Goal: Task Accomplishment & Management: Manage account settings

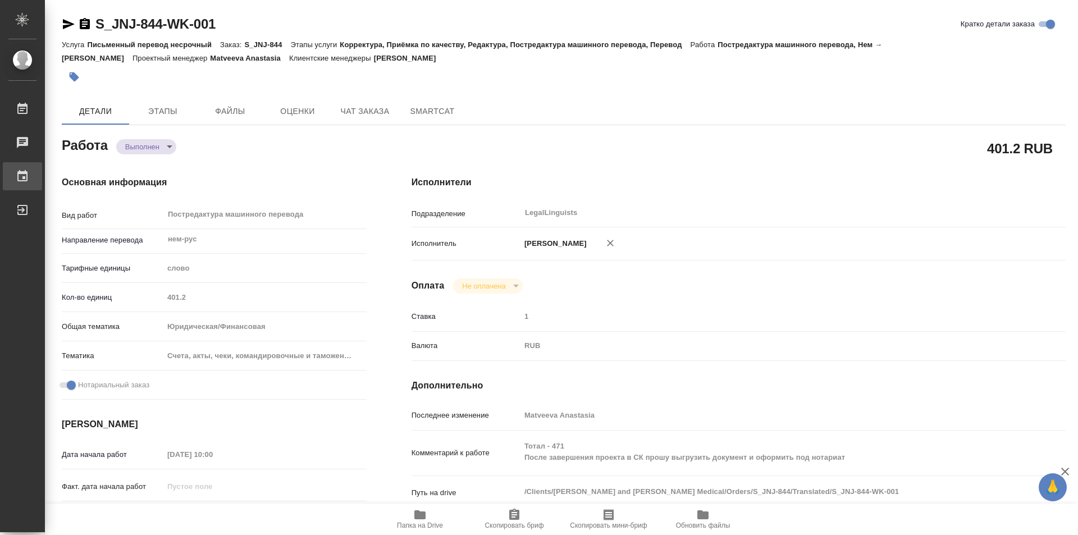
click at [42, 175] on link "График" at bounding box center [22, 176] width 39 height 28
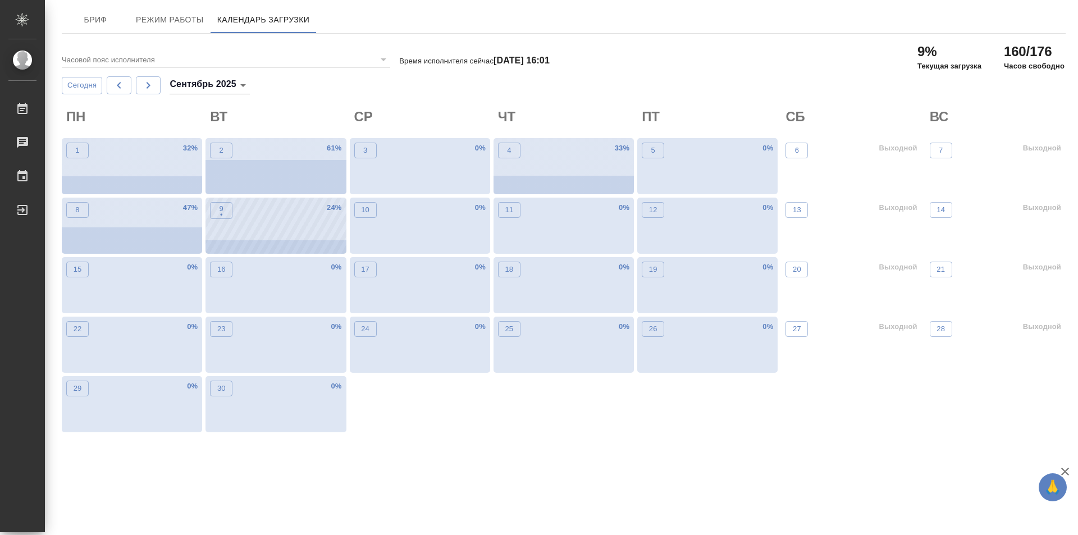
click at [283, 231] on div "9 • 24 %" at bounding box center [275, 226] width 140 height 56
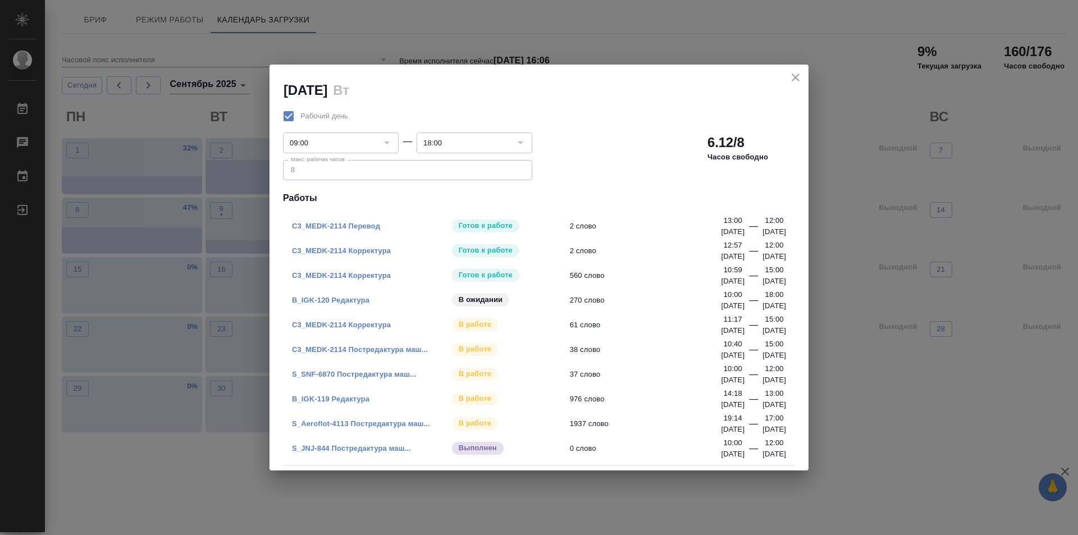
click at [383, 448] on link "S_JNJ-844 Постредактура маш..." at bounding box center [351, 448] width 119 height 8
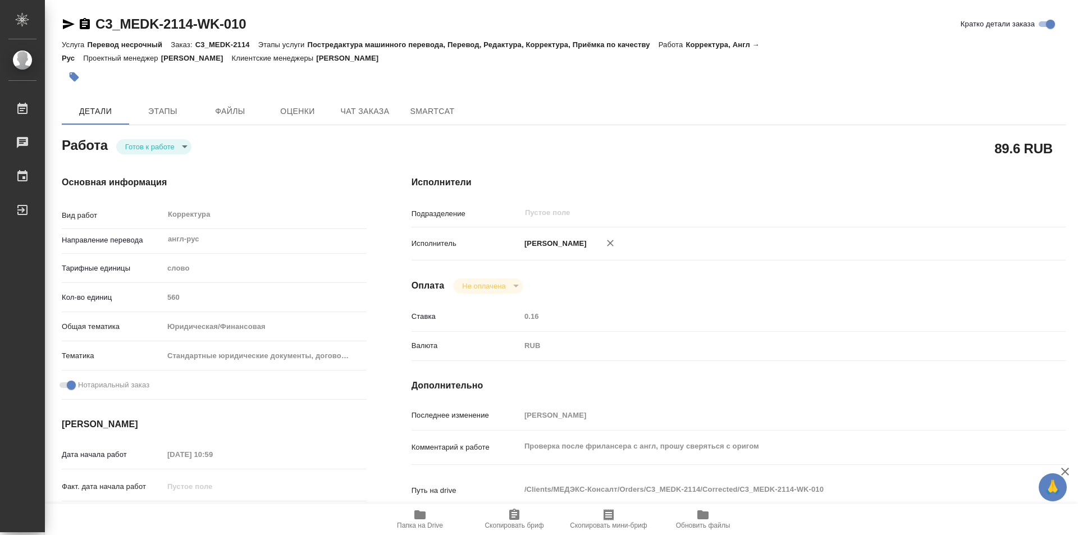
click at [187, 147] on body "🙏 .cls-1 fill:#fff; AWATERA Kozinets Larisa Работы 0 Чаты График Выйти C3_MEDK-…" at bounding box center [539, 267] width 1078 height 535
click at [154, 143] on button "В работе" at bounding box center [143, 146] width 37 height 12
type textarea "x"
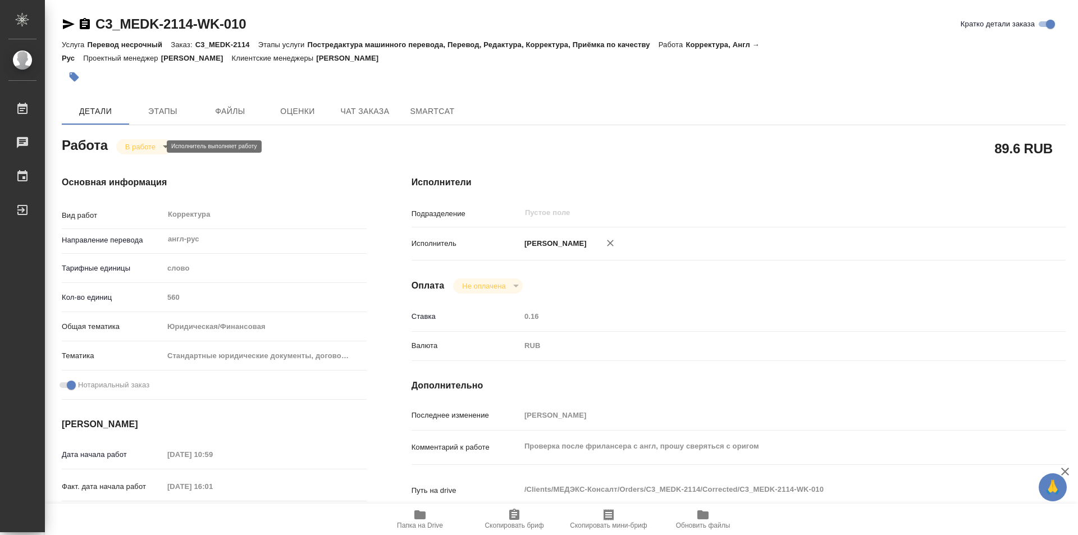
type textarea "x"
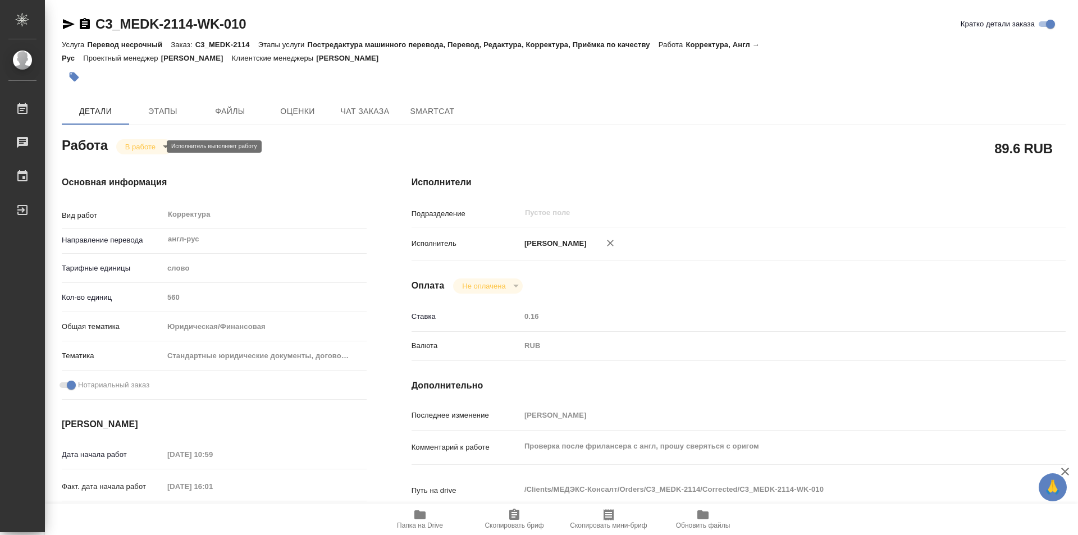
type textarea "x"
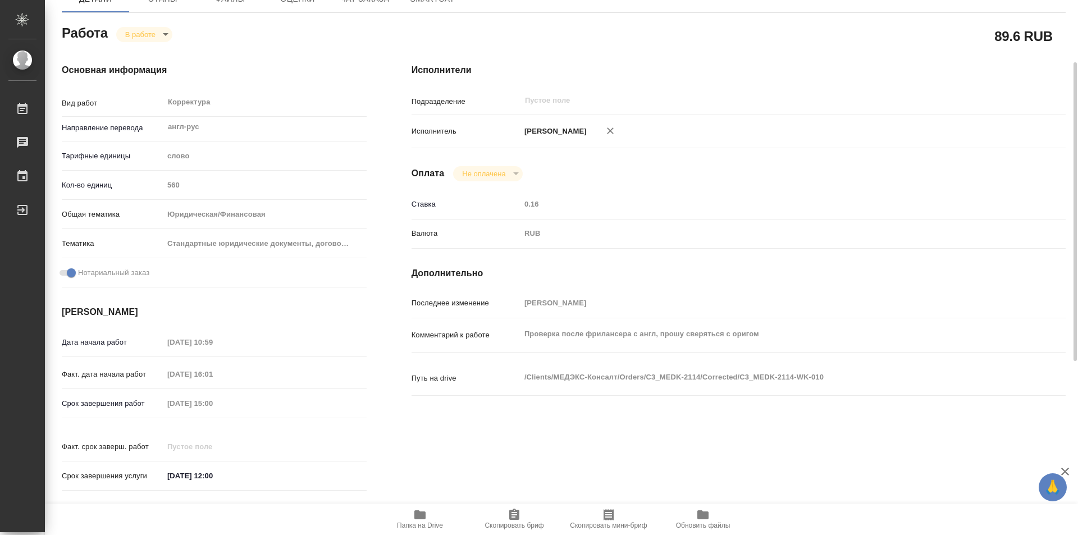
type textarea "x"
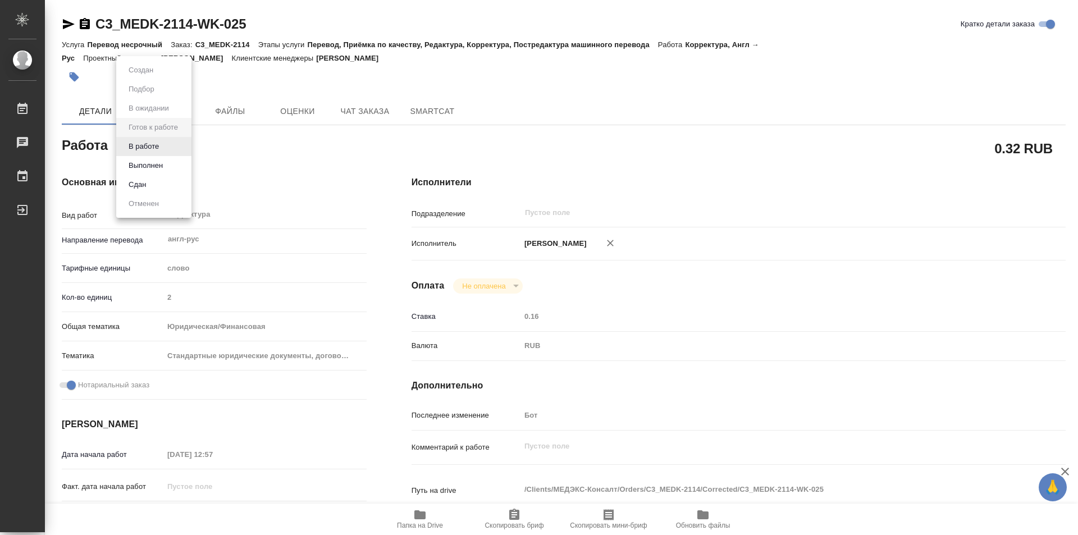
click at [184, 147] on body "🙏 .cls-1 fill:#fff; AWATERA Kozinets Larisa Работы 0 Чаты График Выйти C3_MEDK-…" at bounding box center [539, 267] width 1078 height 535
click at [150, 147] on button "В работе" at bounding box center [143, 146] width 37 height 12
type textarea "x"
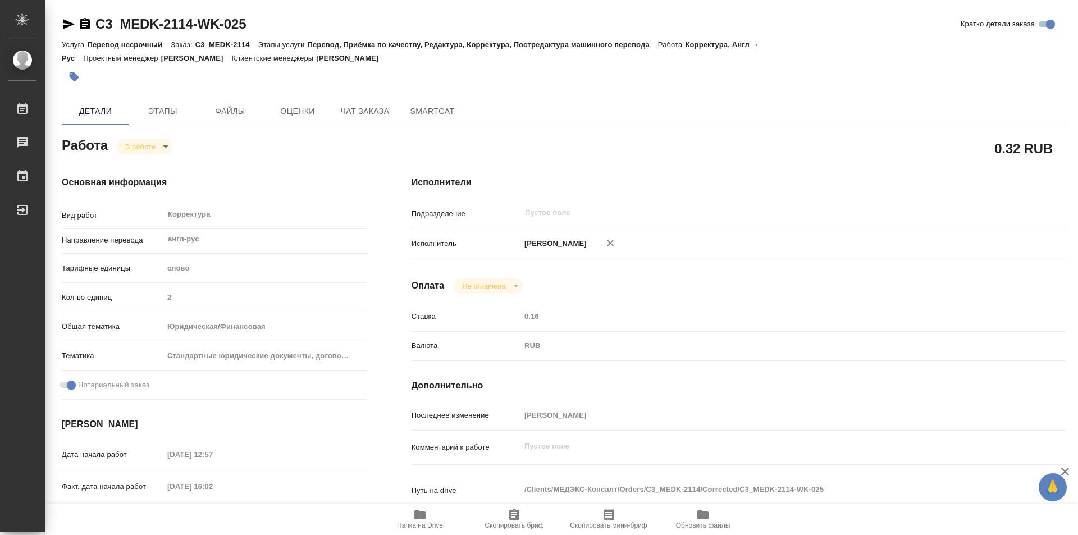
type textarea "x"
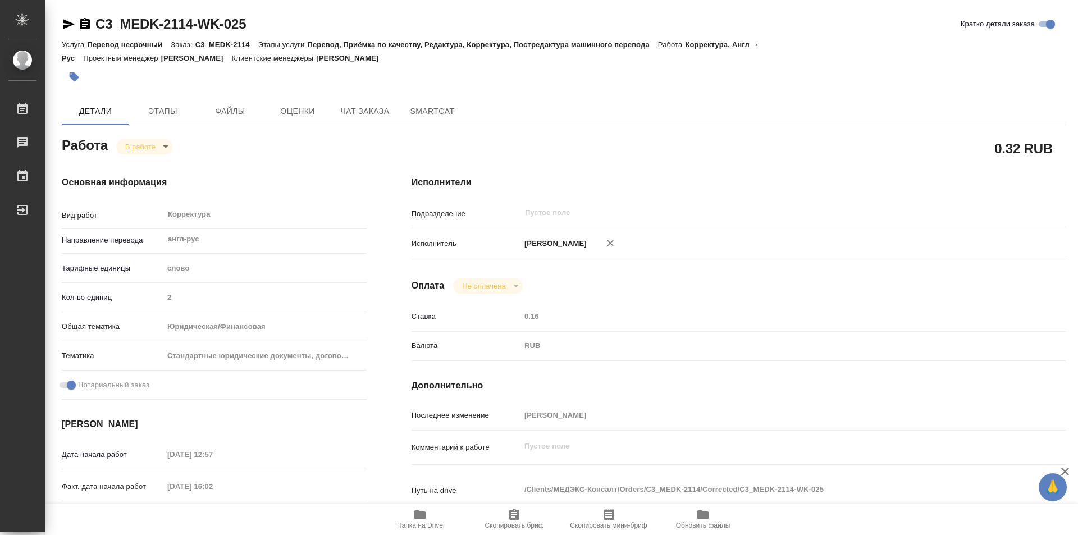
type textarea "x"
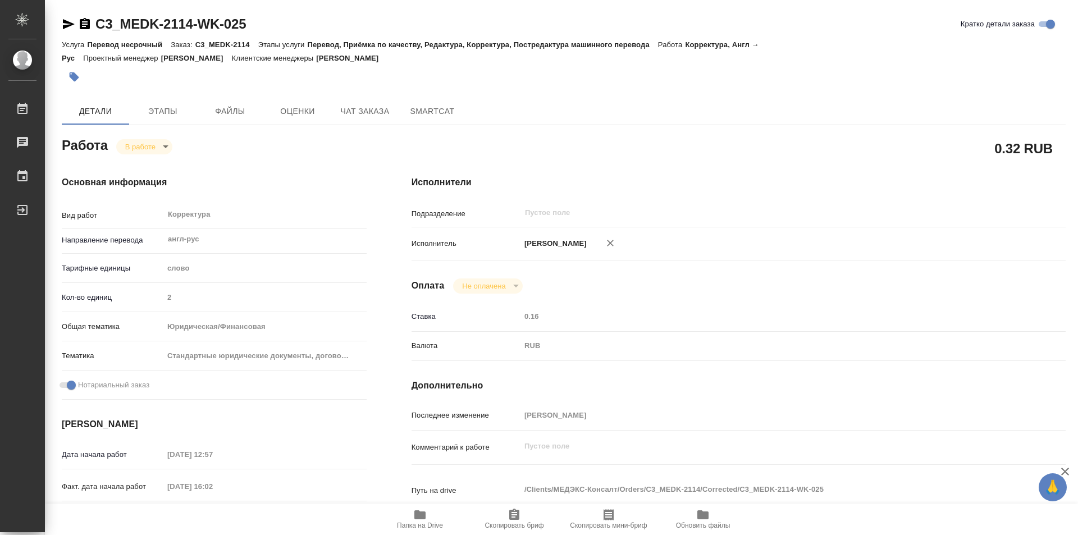
type textarea "x"
click at [184, 146] on body "🙏 .cls-1 fill:#fff; AWATERA Kozinets [PERSON_NAME] 0 Чаты График Выйти C3_MEDK-…" at bounding box center [539, 267] width 1078 height 535
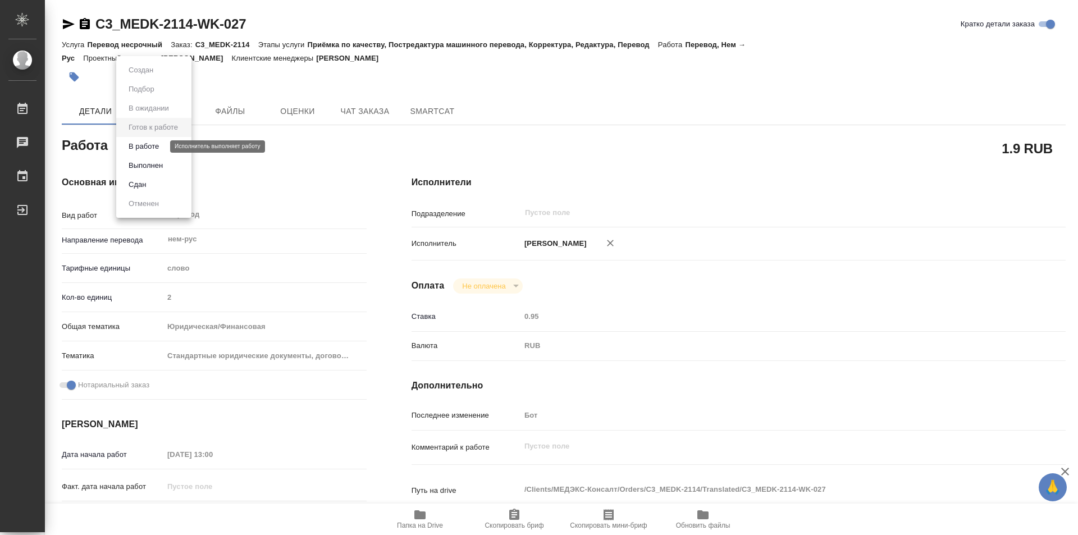
click at [144, 148] on button "В работе" at bounding box center [143, 146] width 37 height 12
type textarea "x"
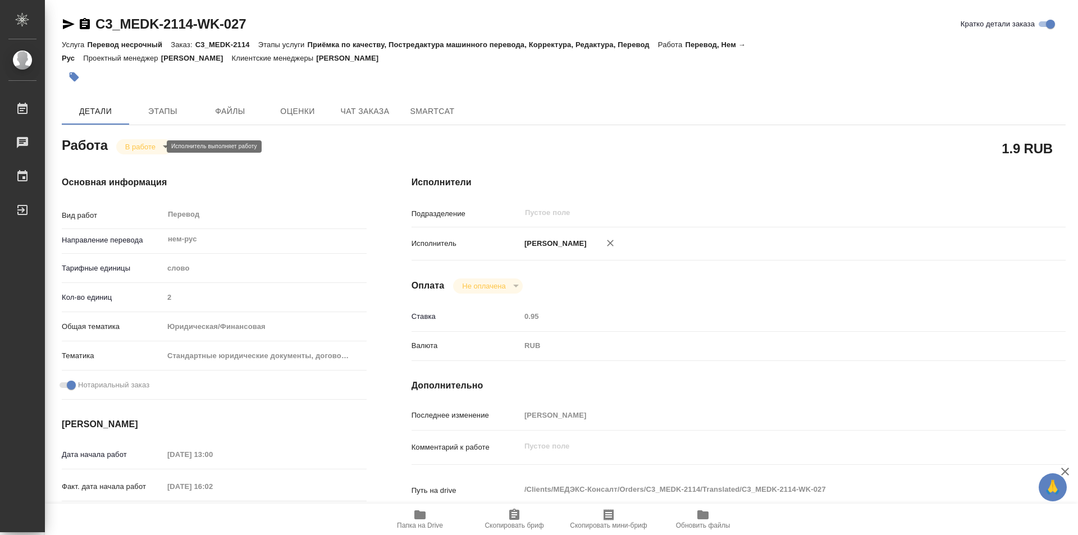
type textarea "x"
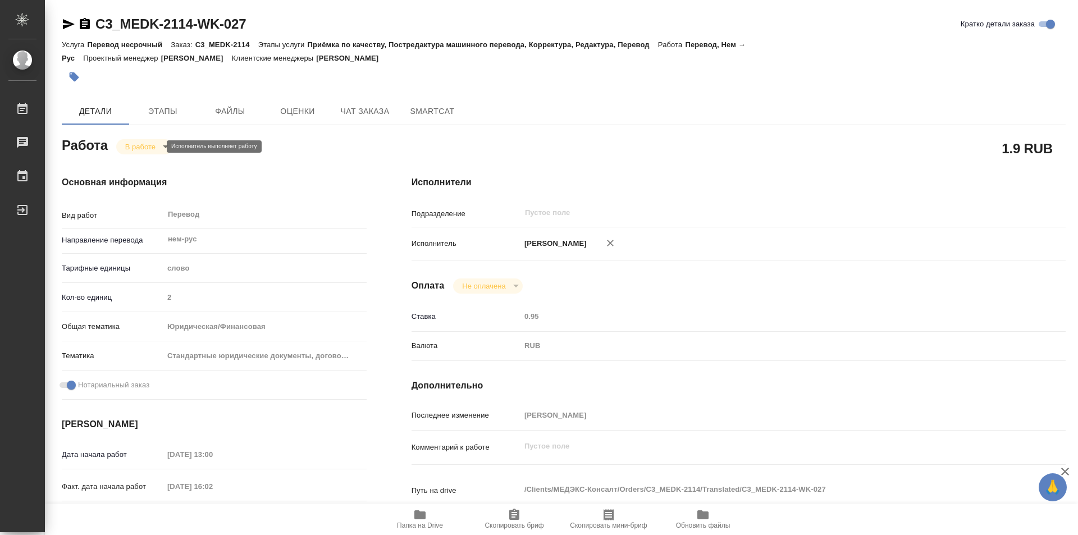
type textarea "x"
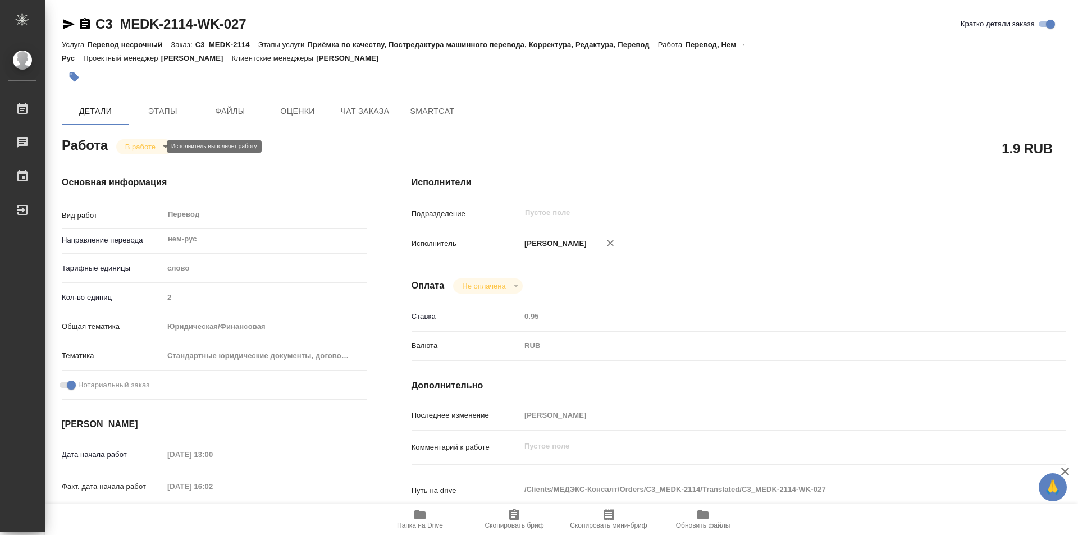
type textarea "x"
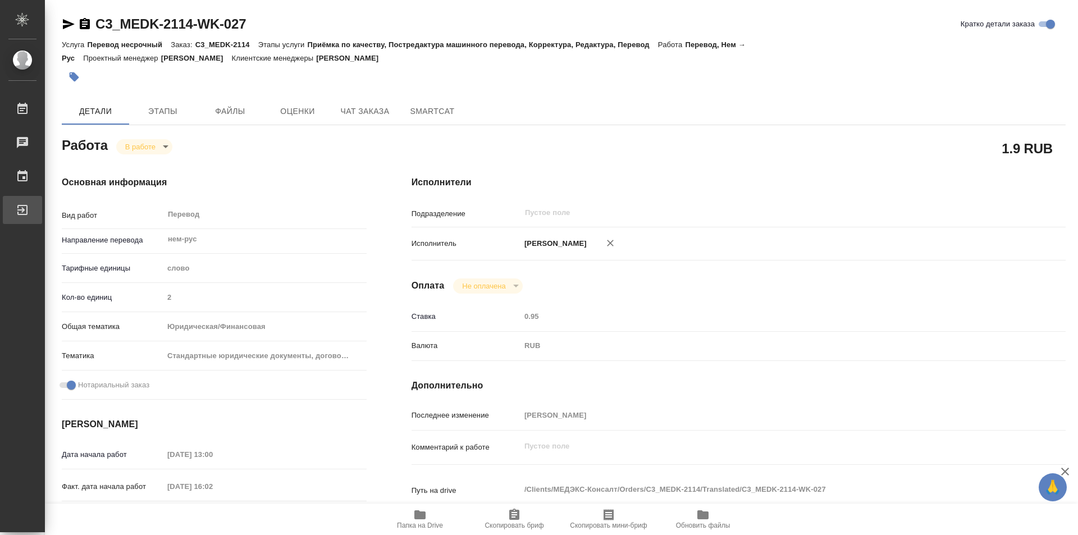
type textarea "x"
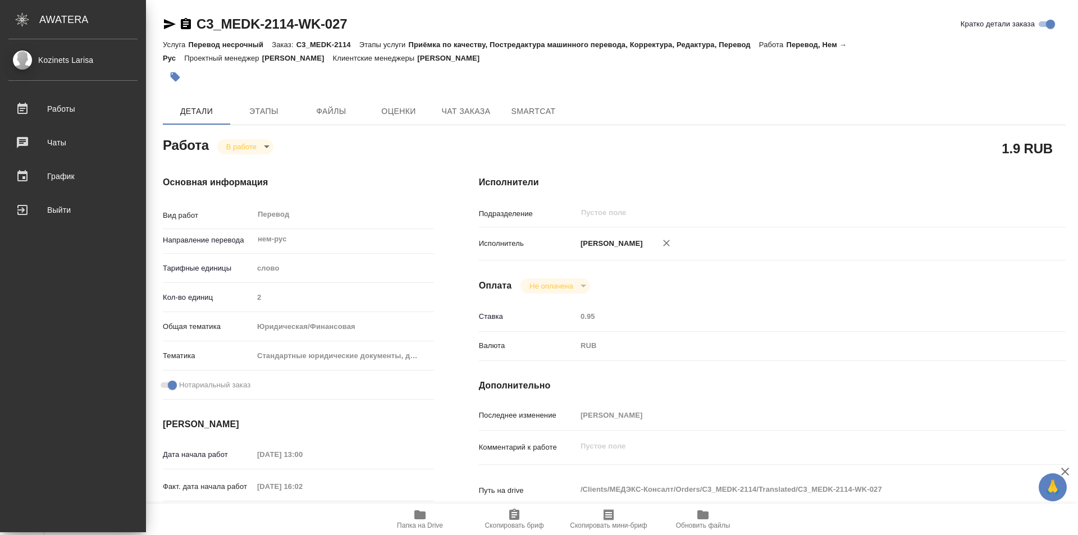
type textarea "x"
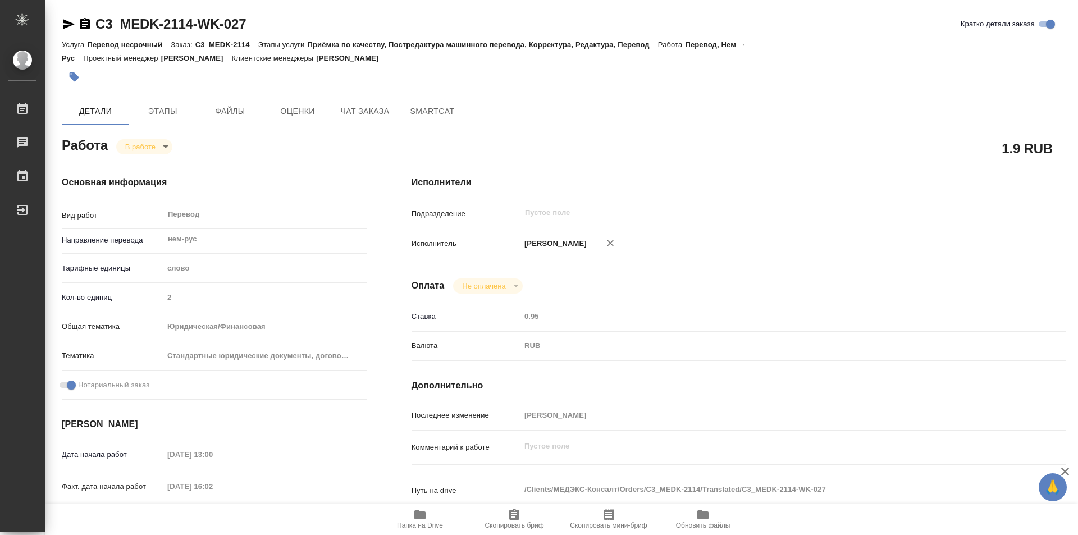
type textarea "x"
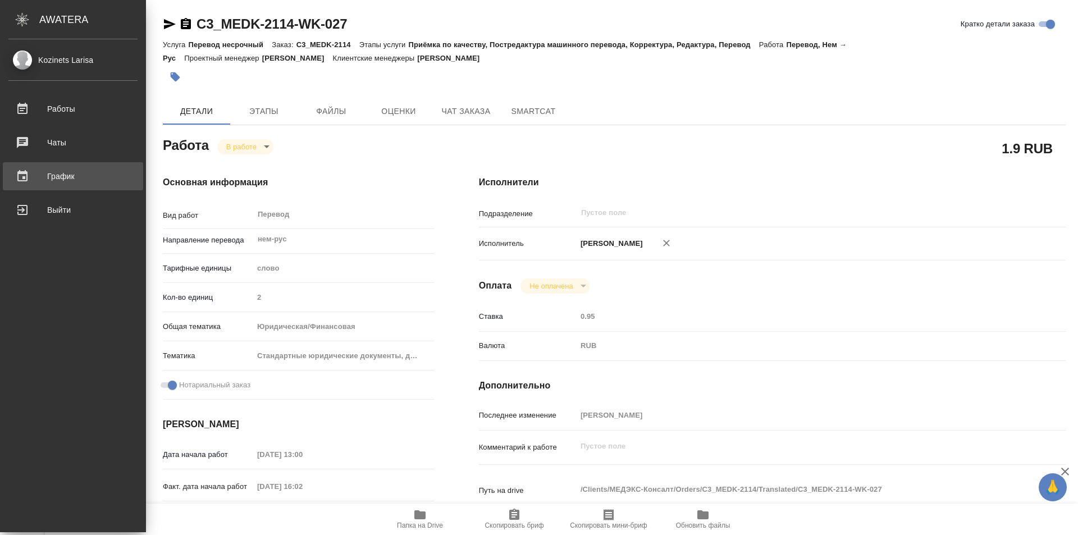
type textarea "x"
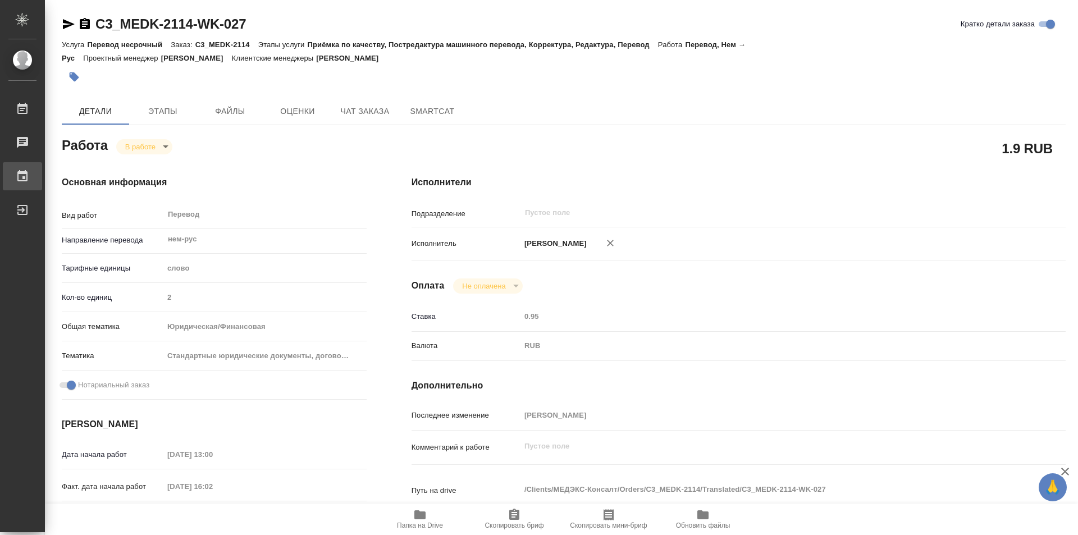
click at [22, 173] on div "График" at bounding box center [8, 176] width 28 height 17
type textarea "x"
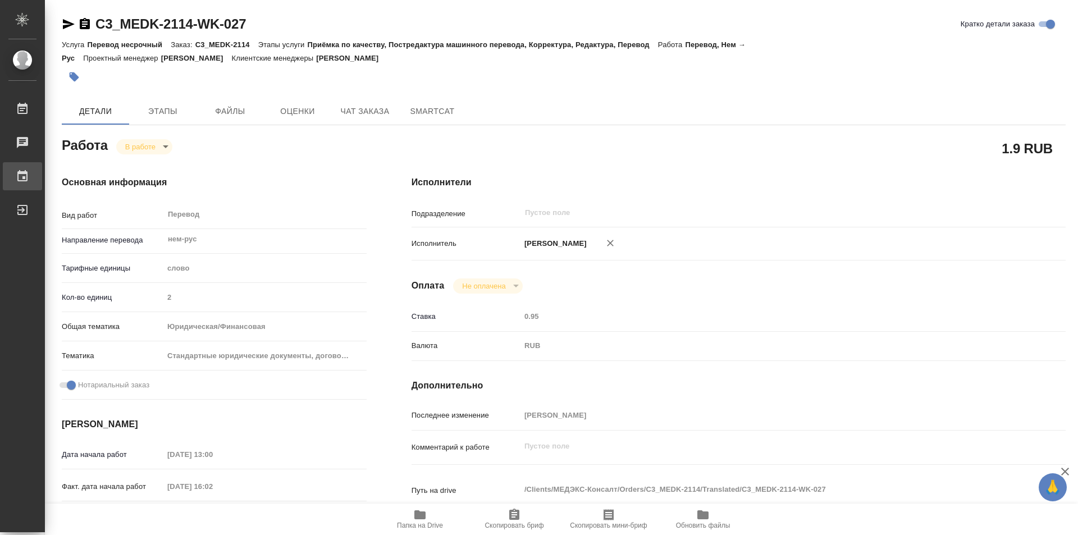
type textarea "x"
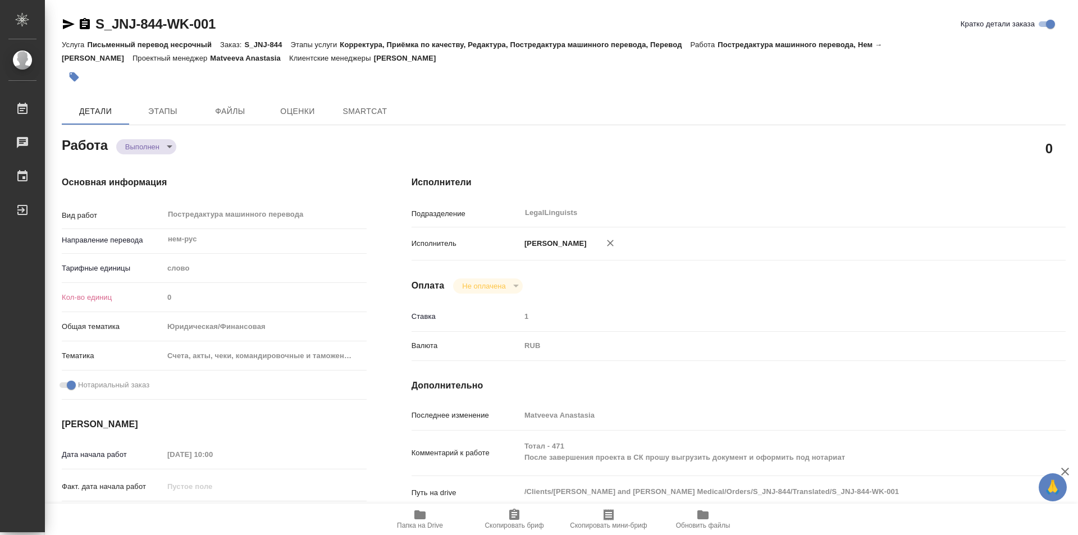
type textarea "x"
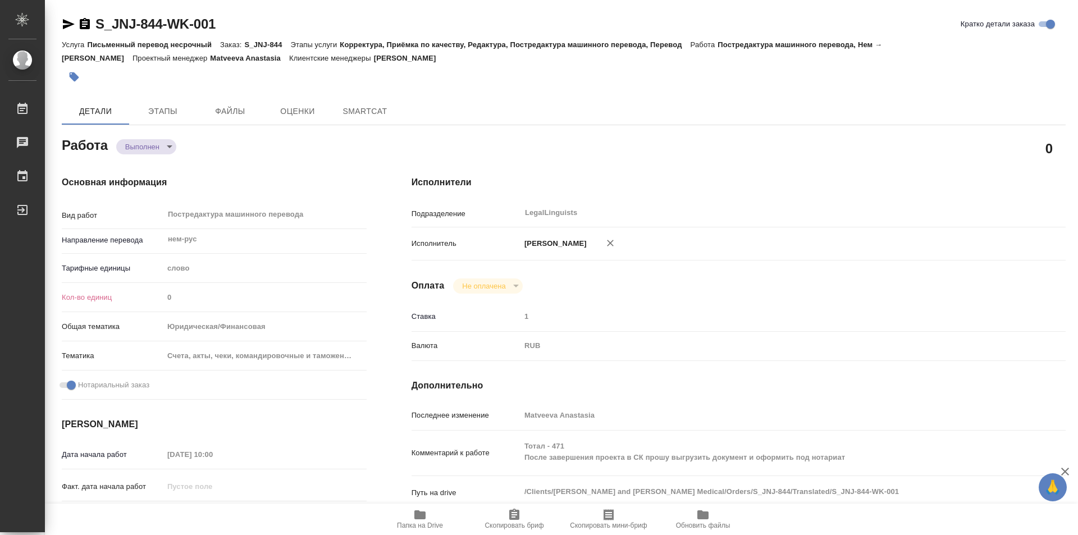
type textarea "x"
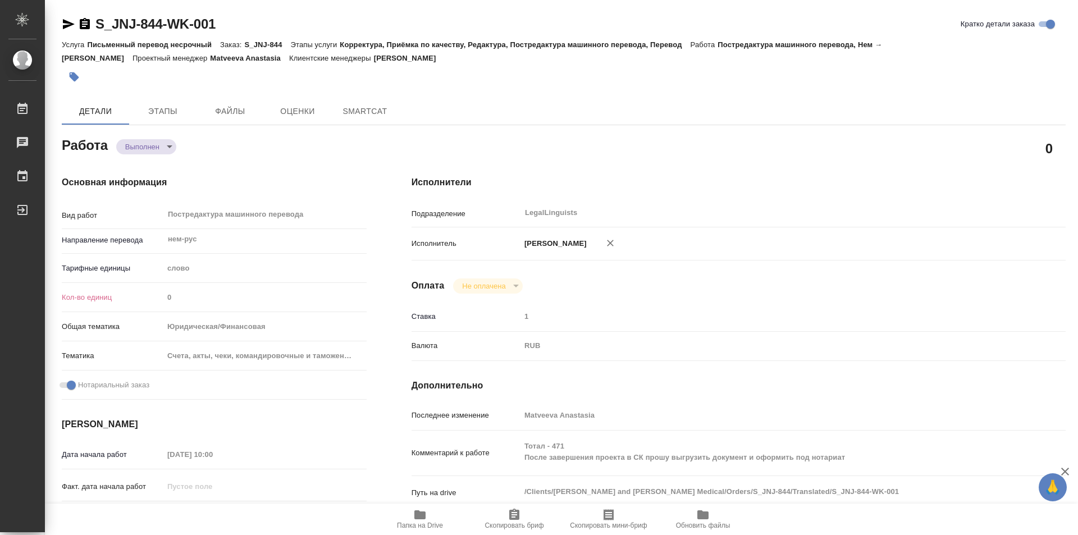
type textarea "x"
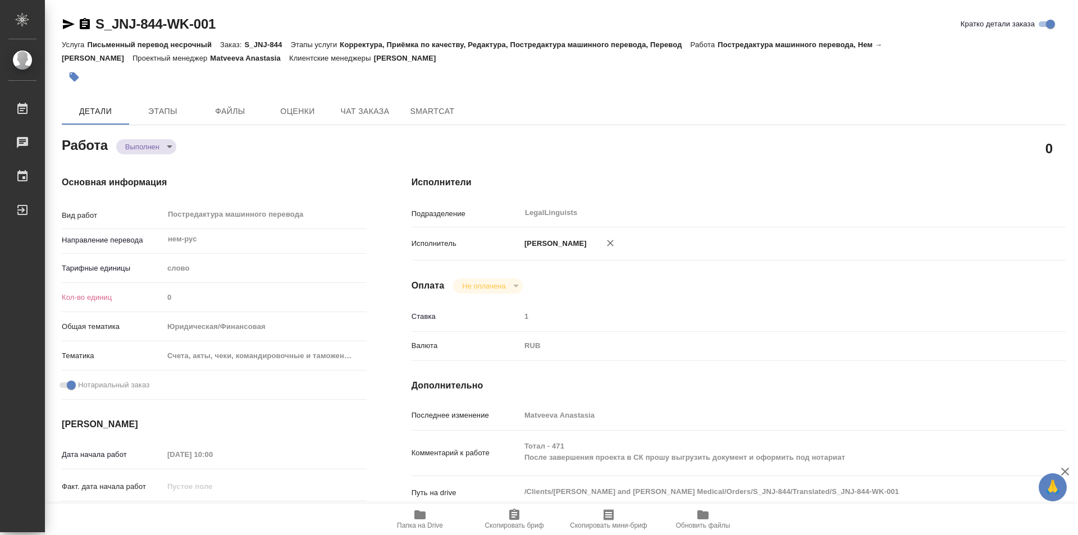
type textarea "x"
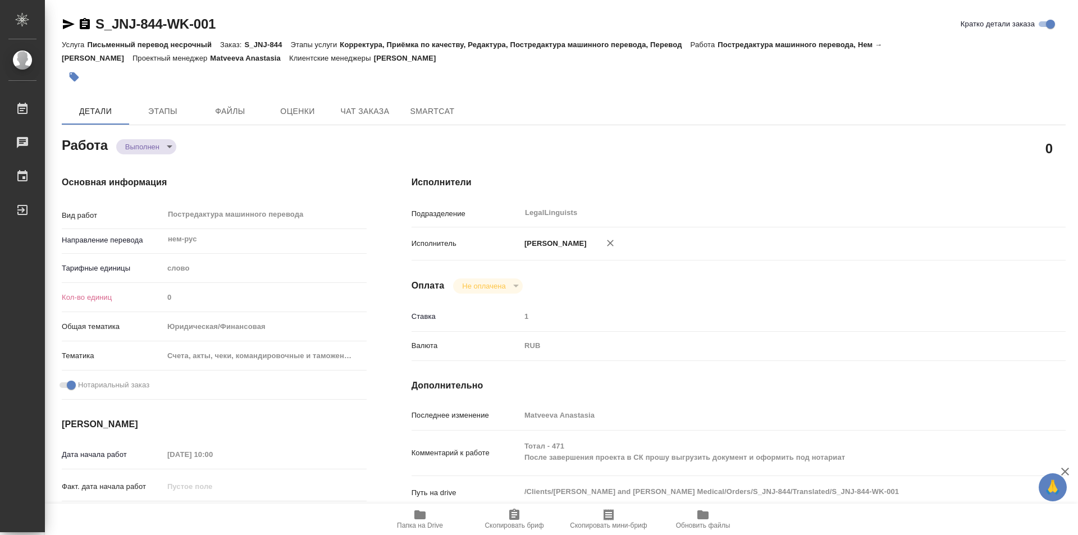
type textarea "x"
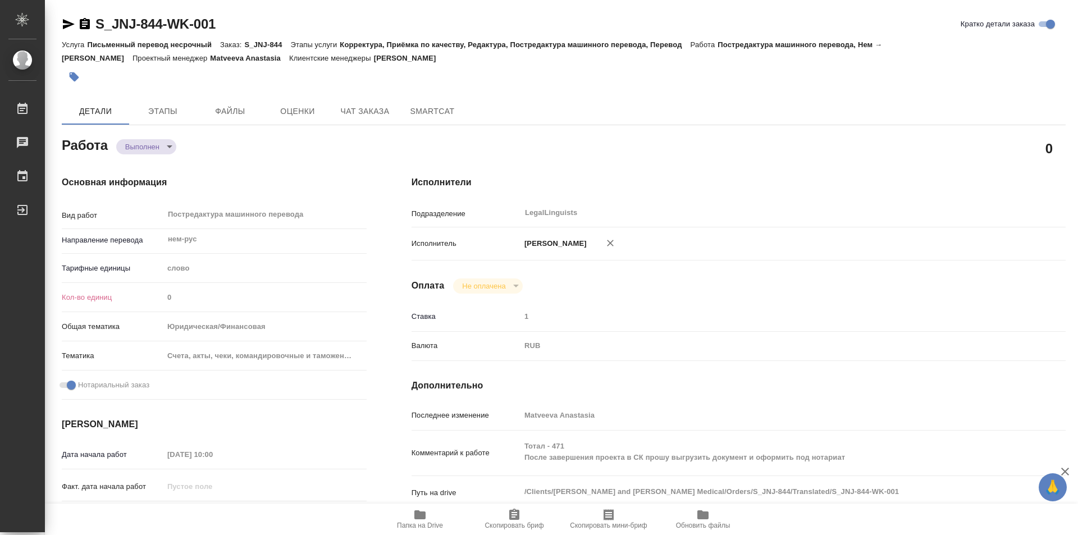
type textarea "x"
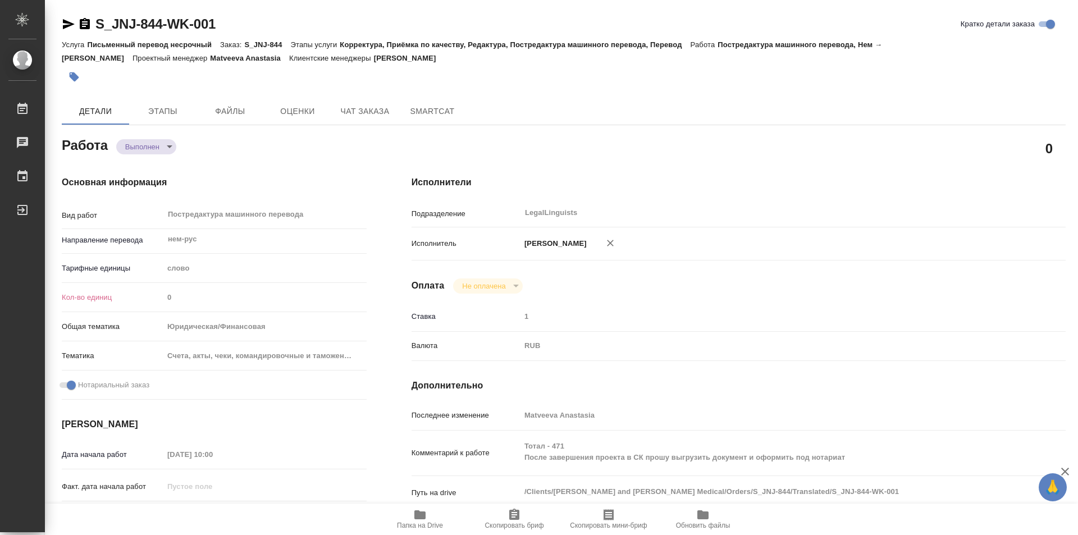
type textarea "x"
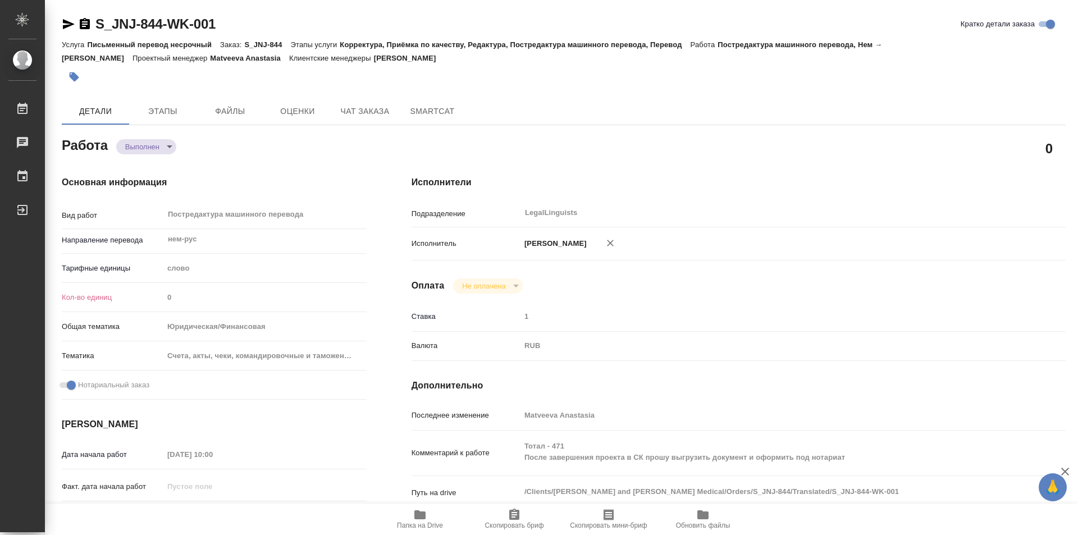
drag, startPoint x: 81, startPoint y: 22, endPoint x: 76, endPoint y: 42, distance: 20.4
click at [79, 24] on icon "button" at bounding box center [84, 23] width 13 height 13
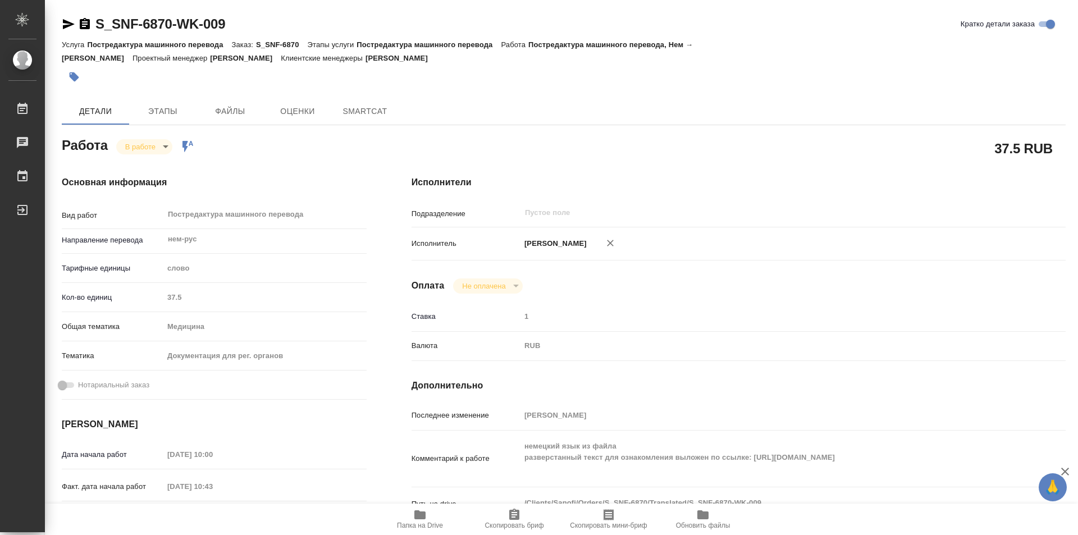
type textarea "x"
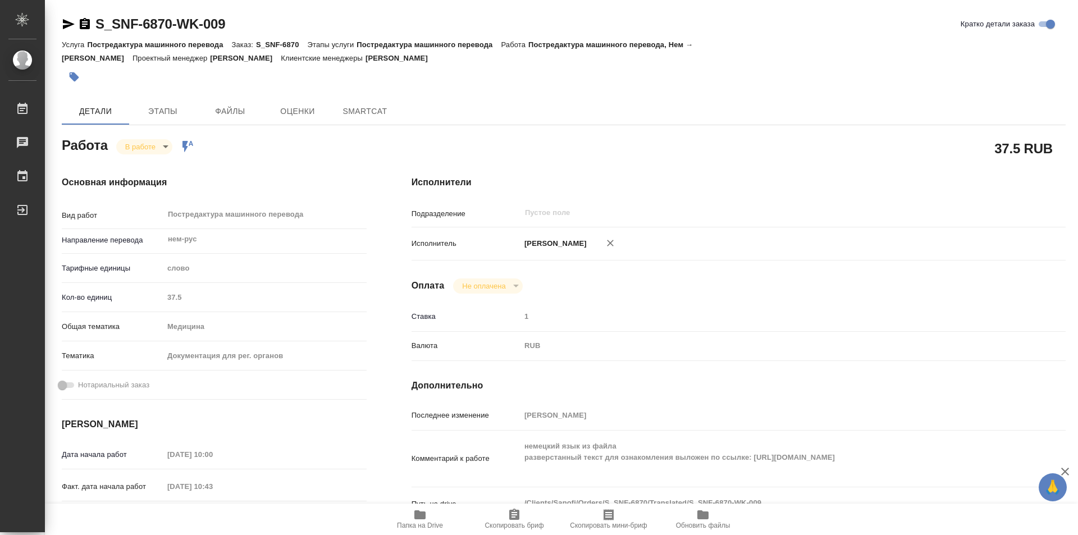
type textarea "x"
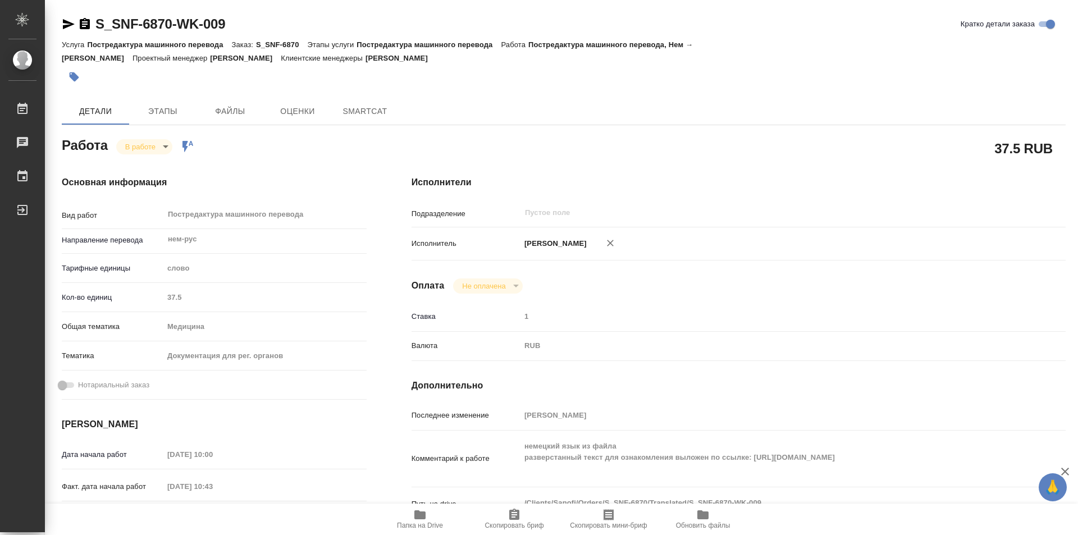
type textarea "x"
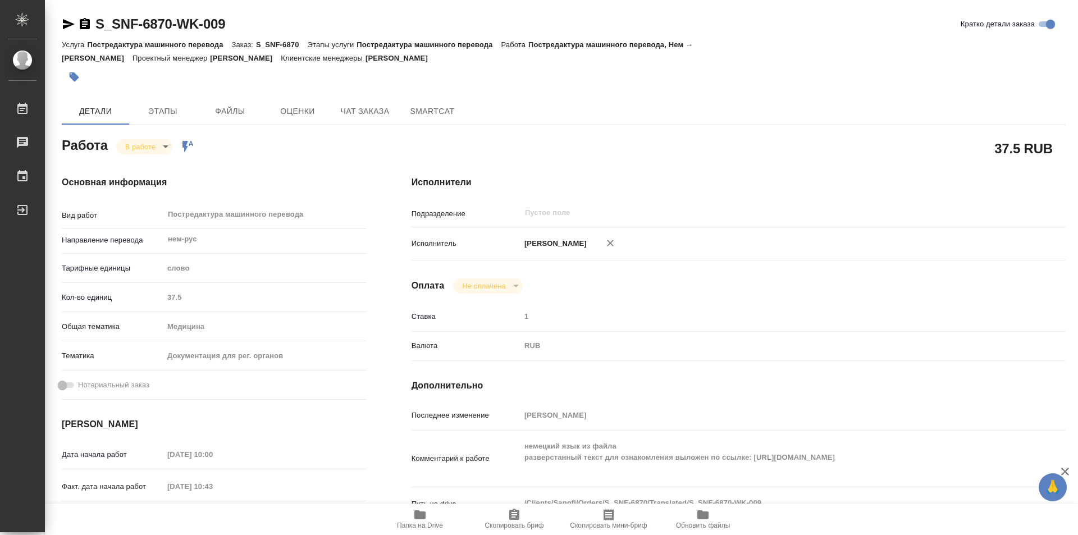
type textarea "x"
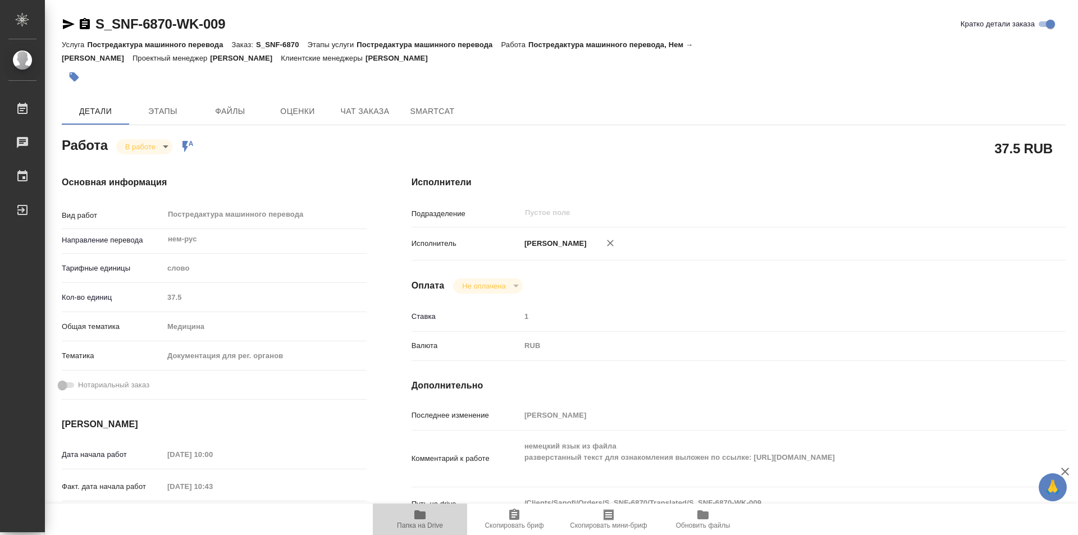
click at [427, 508] on span "Папка на Drive" at bounding box center [419, 518] width 81 height 21
type textarea "x"
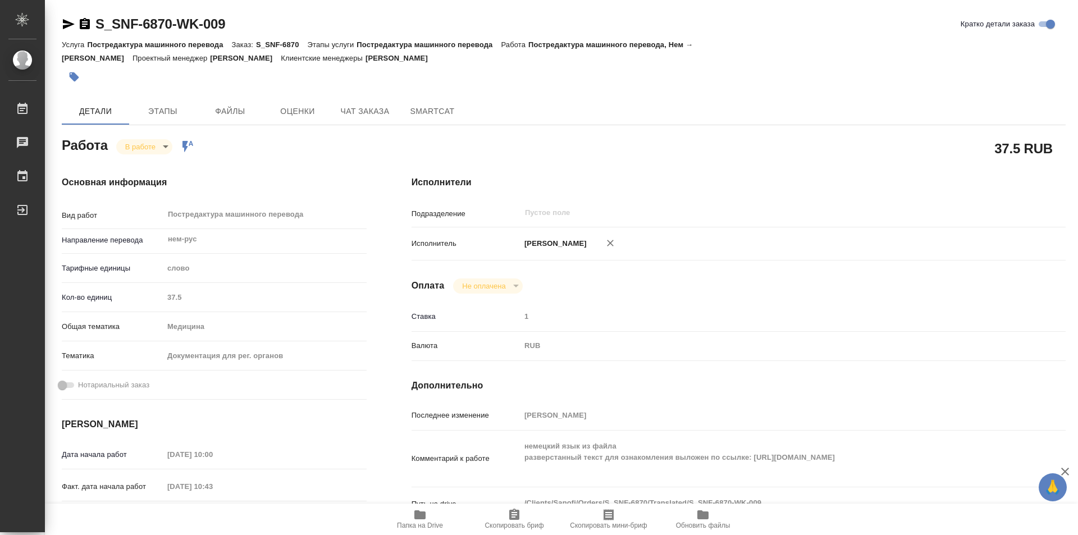
type textarea "x"
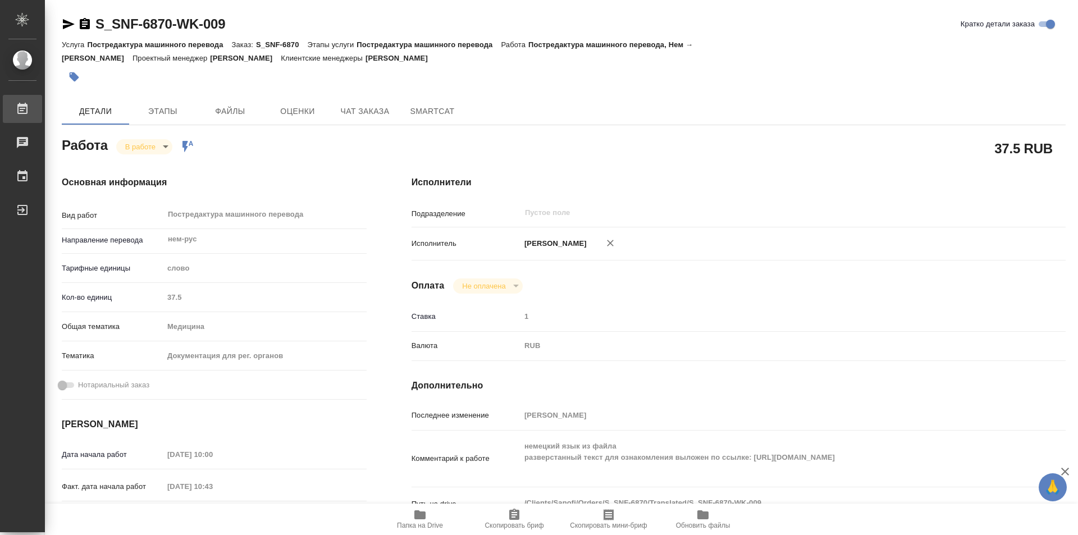
type textarea "x"
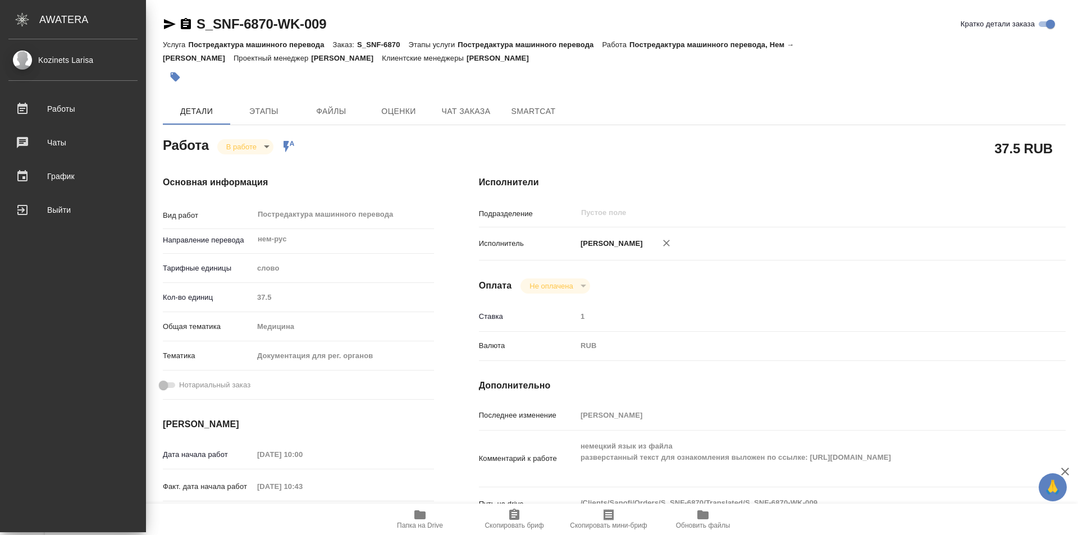
type textarea "x"
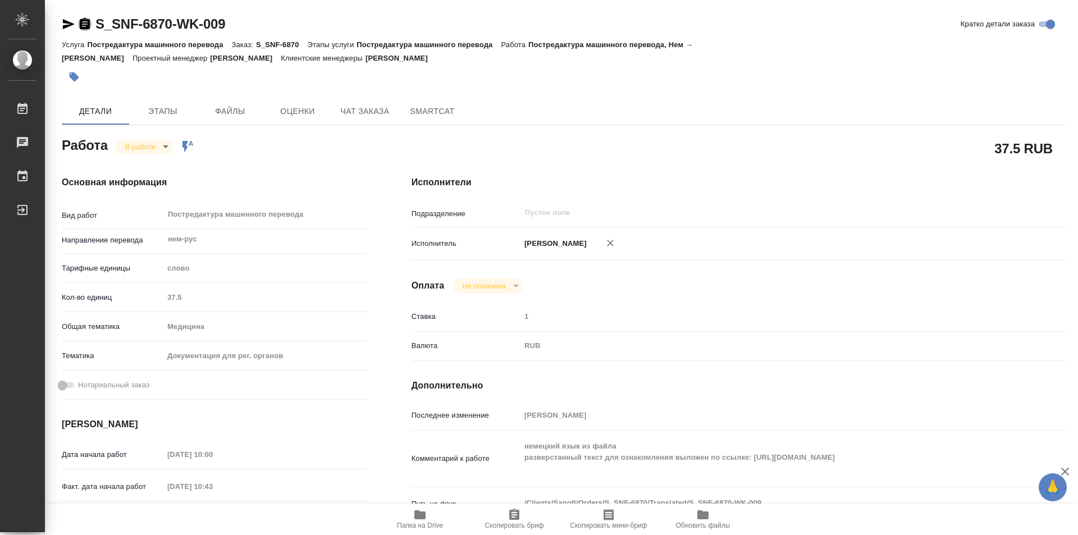
click at [81, 19] on icon "button" at bounding box center [84, 23] width 13 height 13
click at [168, 134] on body "🙏 .cls-1 fill:#fff; AWATERA Kozinets Larisa Работы 0 Чаты График Выйти S_SNF-68…" at bounding box center [539, 267] width 1078 height 535
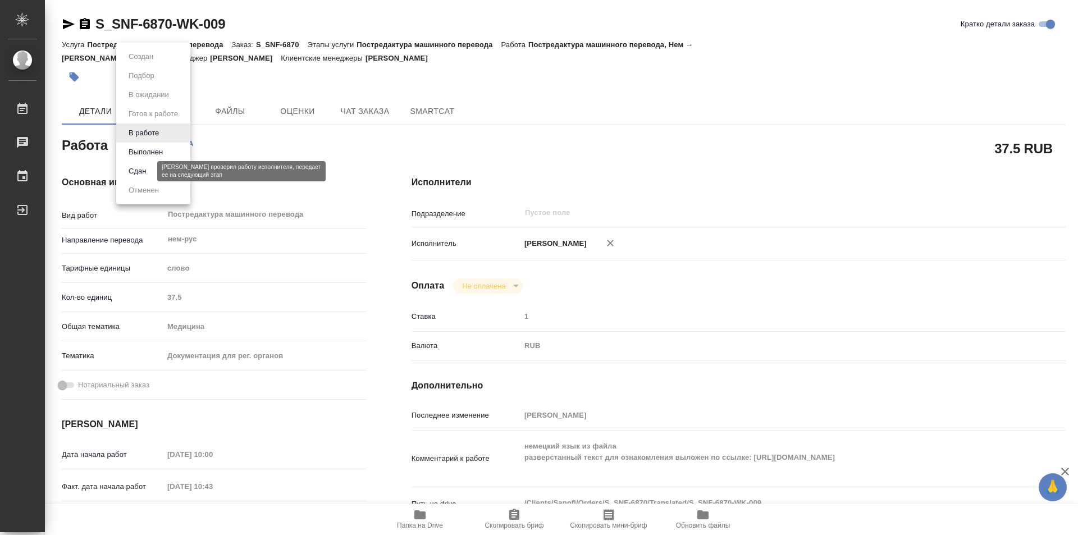
click at [142, 171] on button "Сдан" at bounding box center [137, 171] width 24 height 12
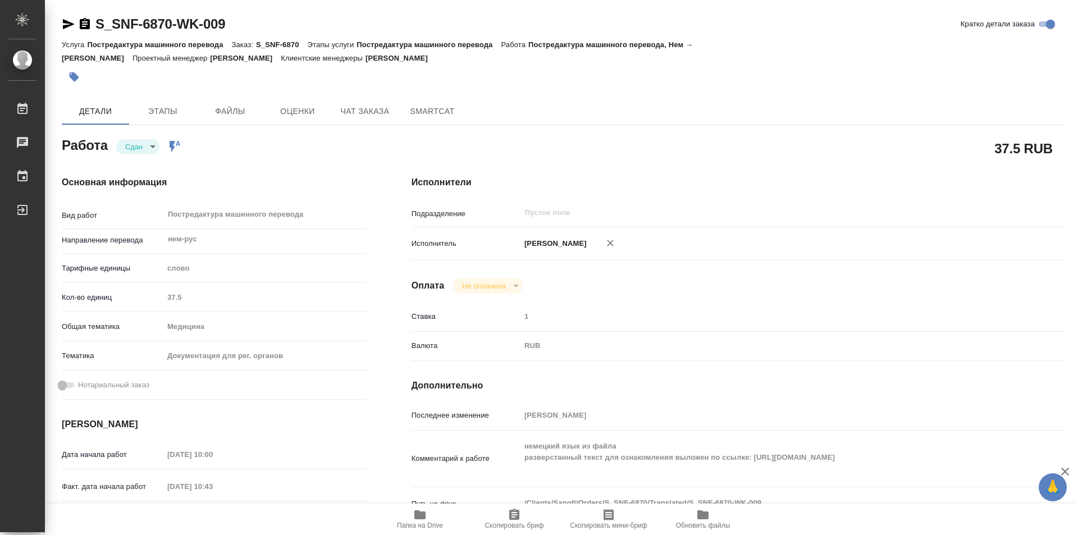
type textarea "x"
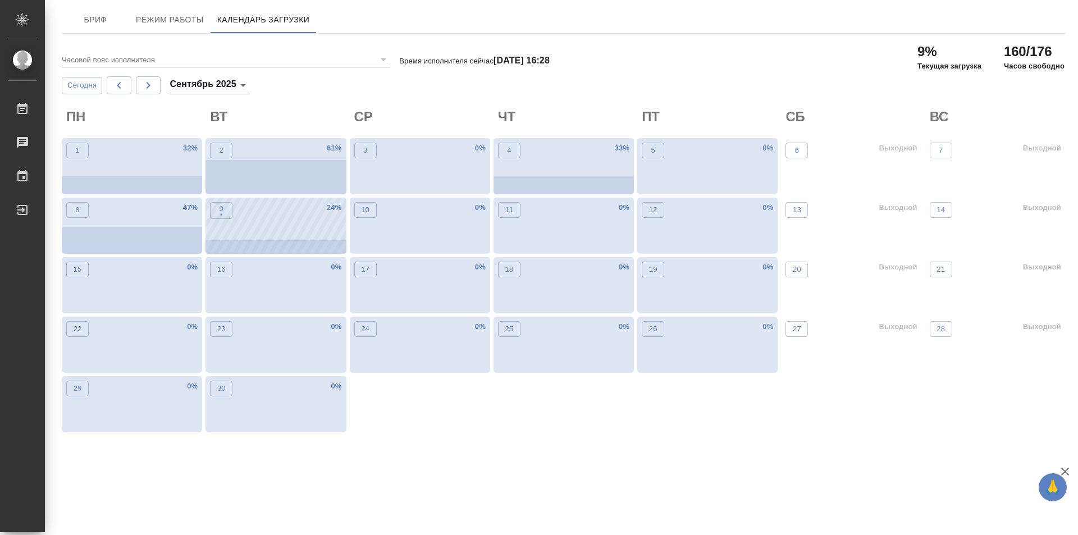
click at [246, 226] on div "9 • 24 %" at bounding box center [275, 226] width 140 height 56
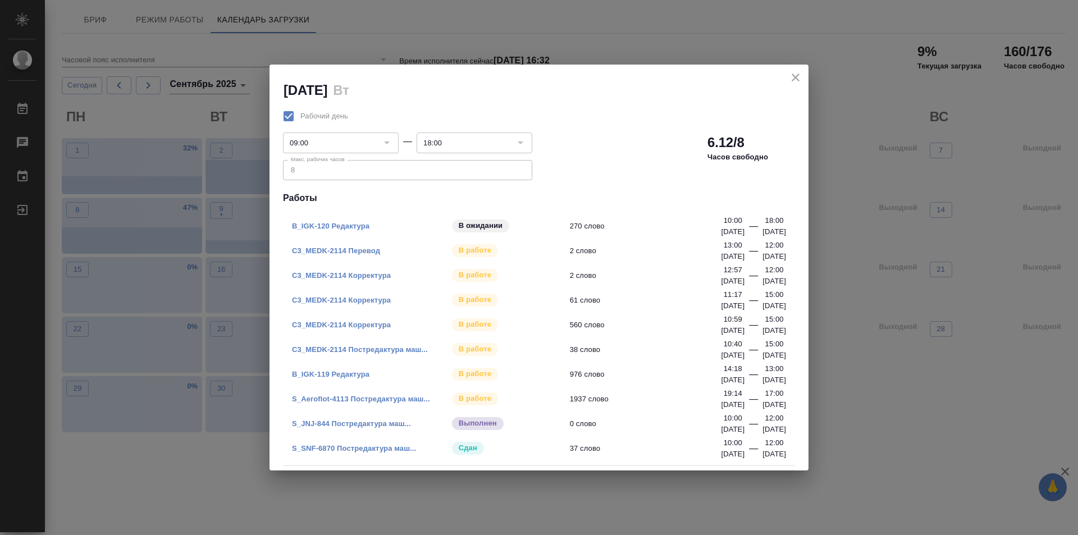
click at [369, 248] on link "C3_MEDK-2114 Перевод" at bounding box center [336, 250] width 88 height 8
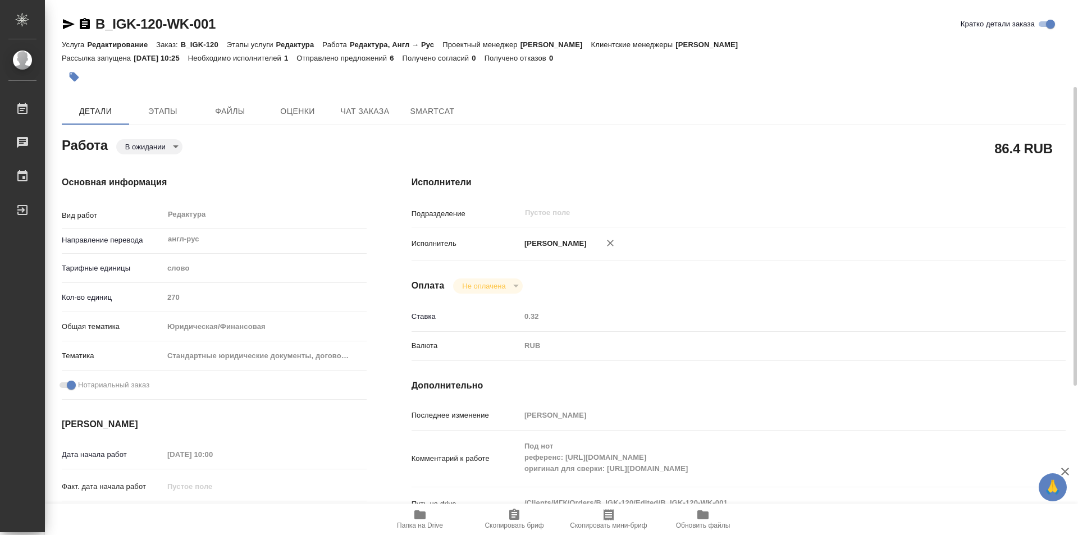
scroll to position [168, 0]
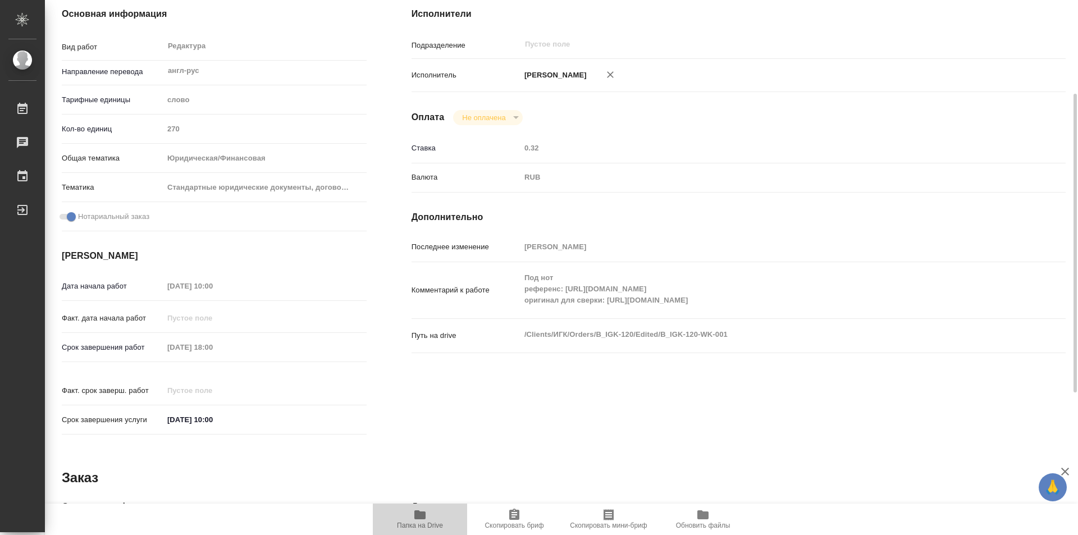
click at [427, 514] on span "Папка на Drive" at bounding box center [419, 518] width 81 height 21
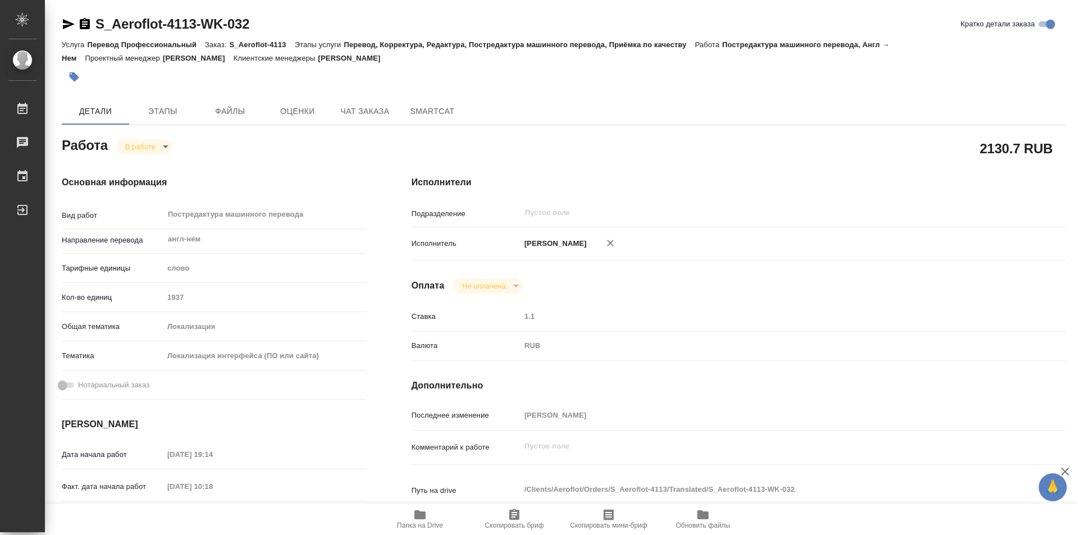
click at [168, 148] on body "🙏 .cls-1 fill:#fff; AWATERA Kozinets Larisa Работы Чаты График Выйти S_Aeroflot…" at bounding box center [539, 267] width 1078 height 535
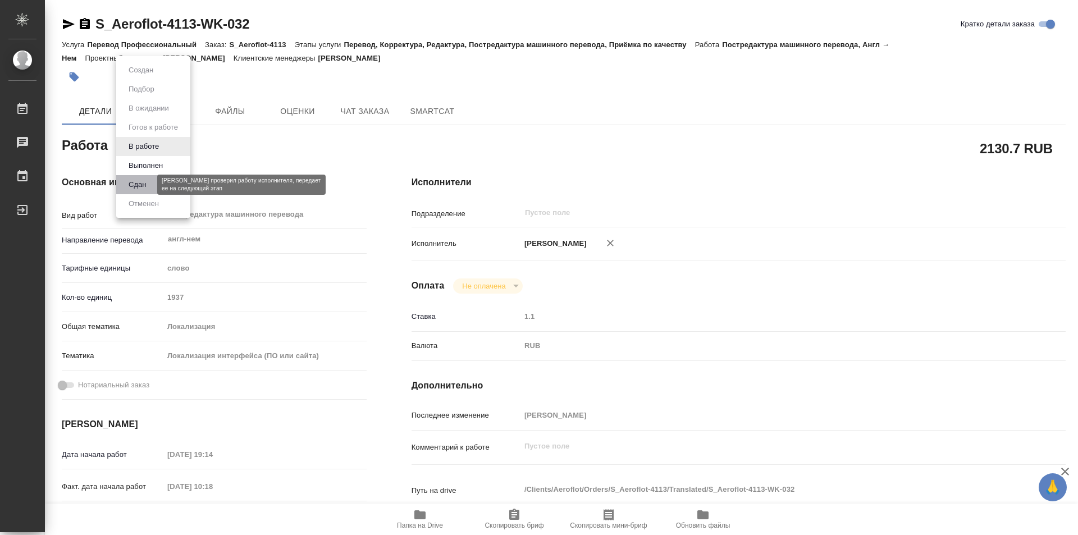
click at [144, 182] on button "Сдан" at bounding box center [137, 185] width 24 height 12
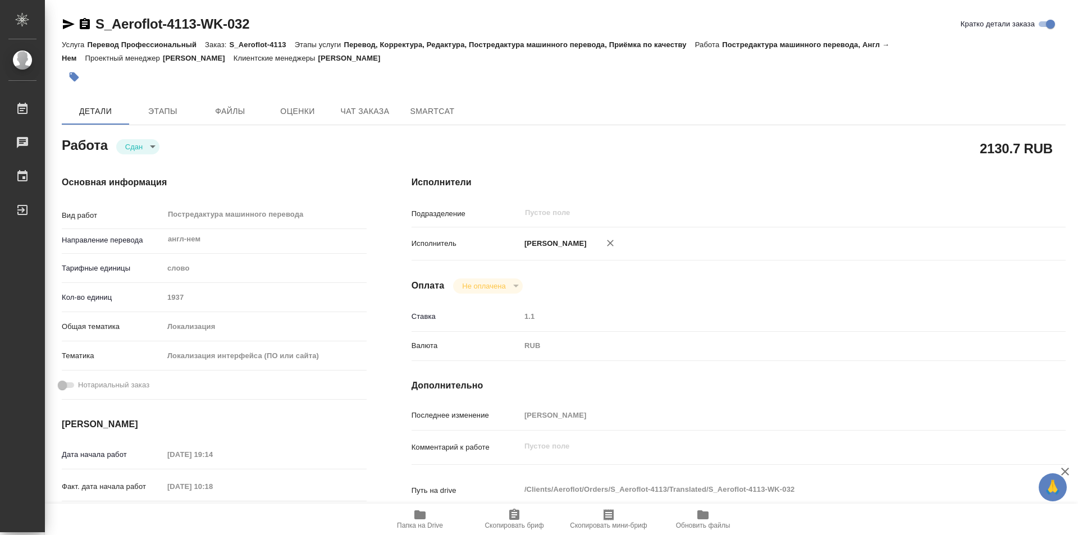
type textarea "x"
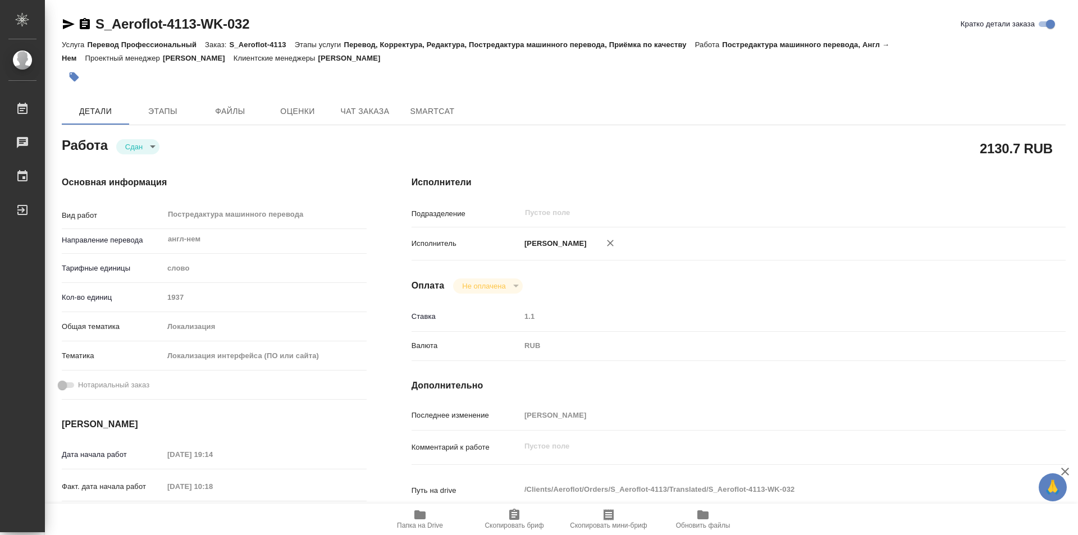
type textarea "x"
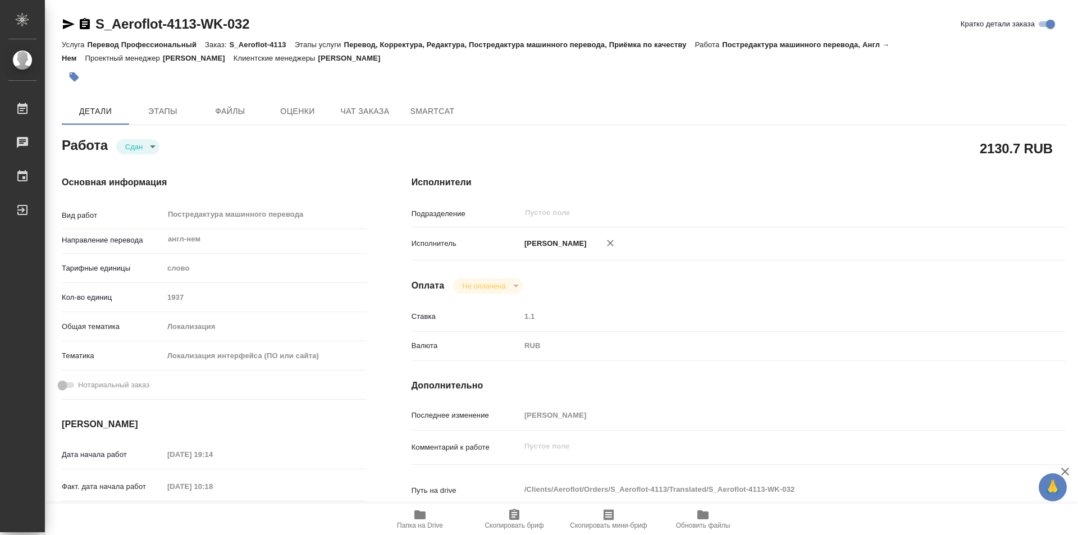
click at [81, 20] on icon "button" at bounding box center [85, 23] width 10 height 11
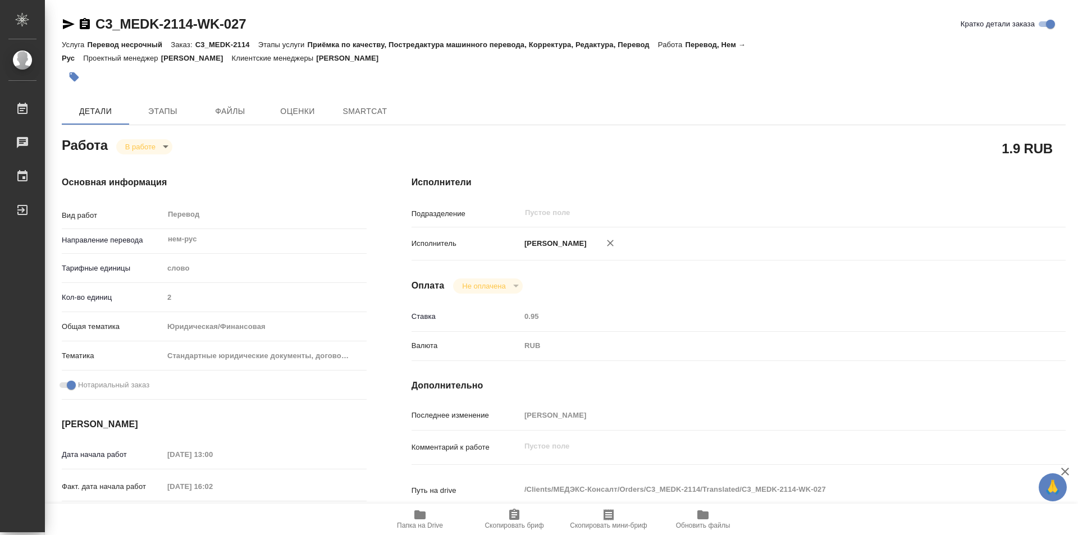
type textarea "x"
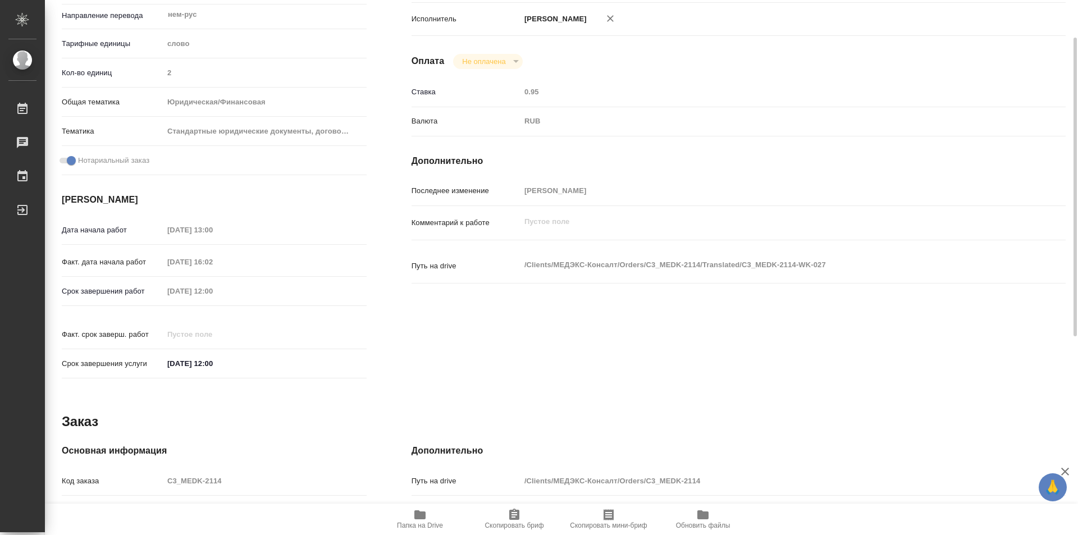
type textarea "x"
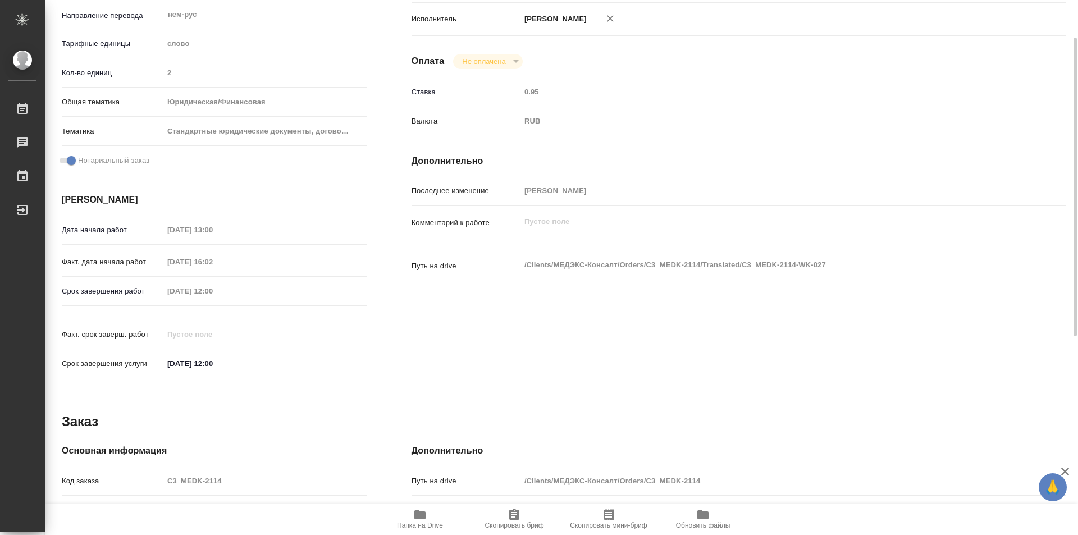
scroll to position [281, 0]
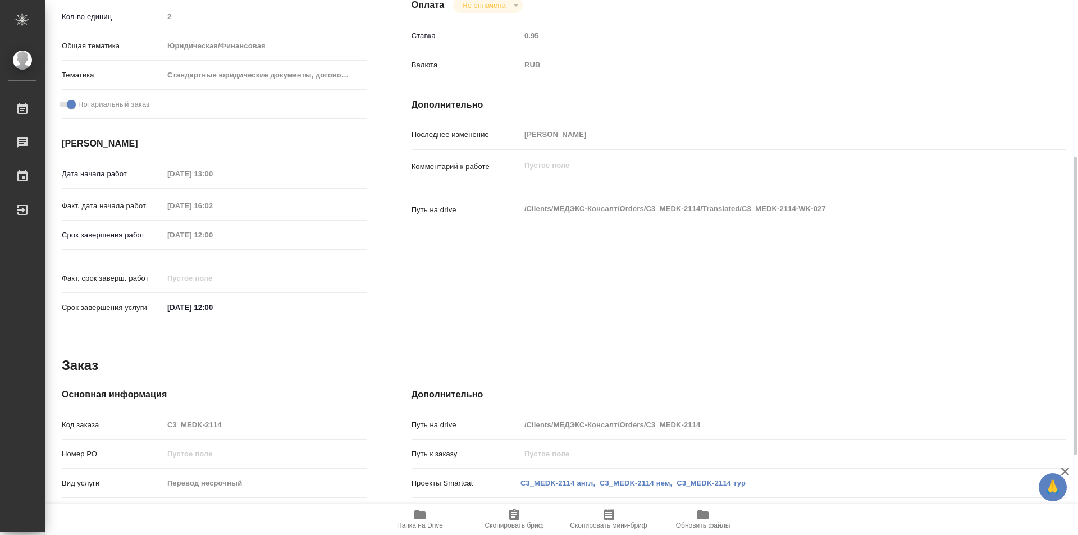
type textarea "x"
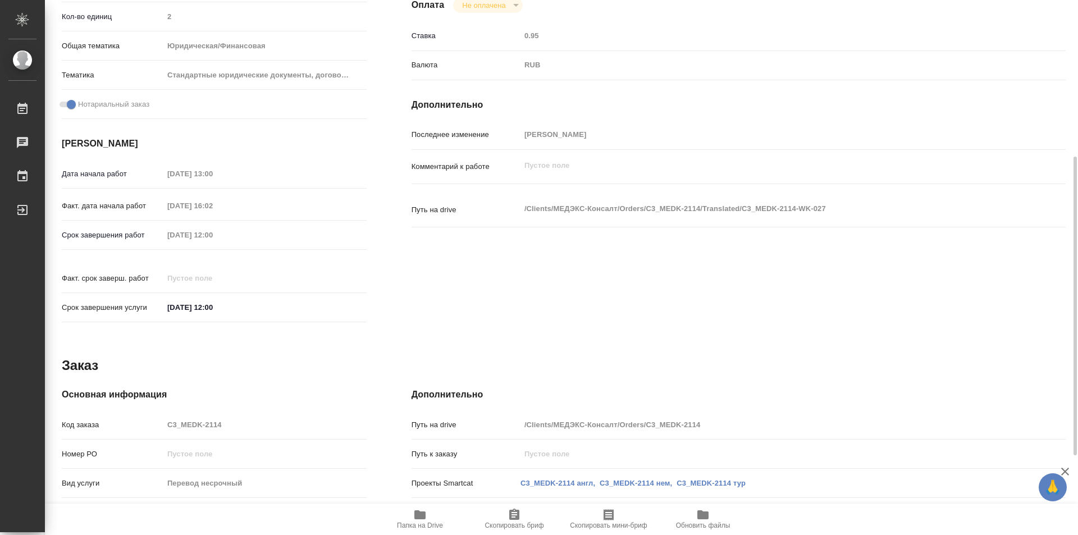
scroll to position [423, 0]
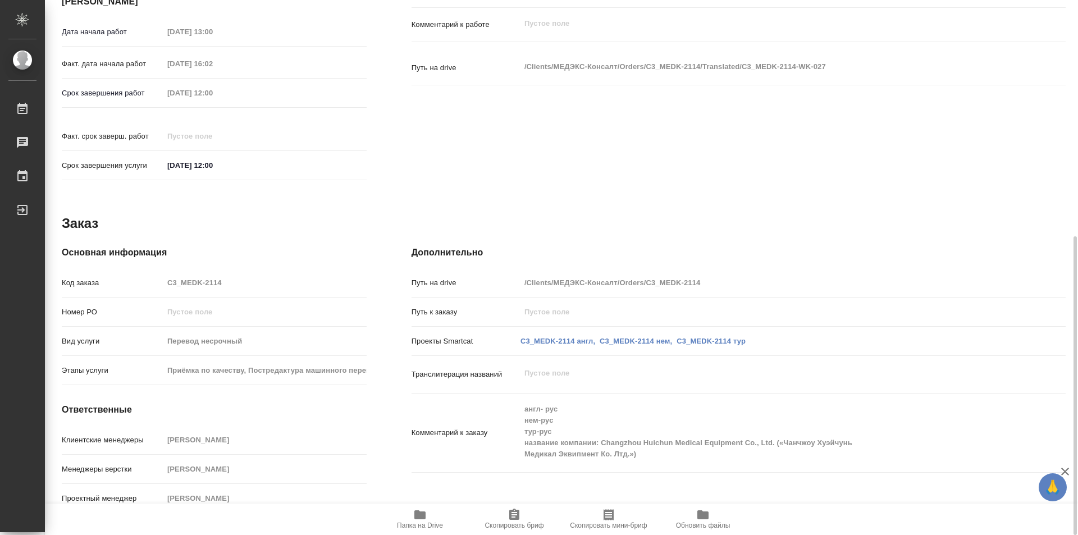
type textarea "x"
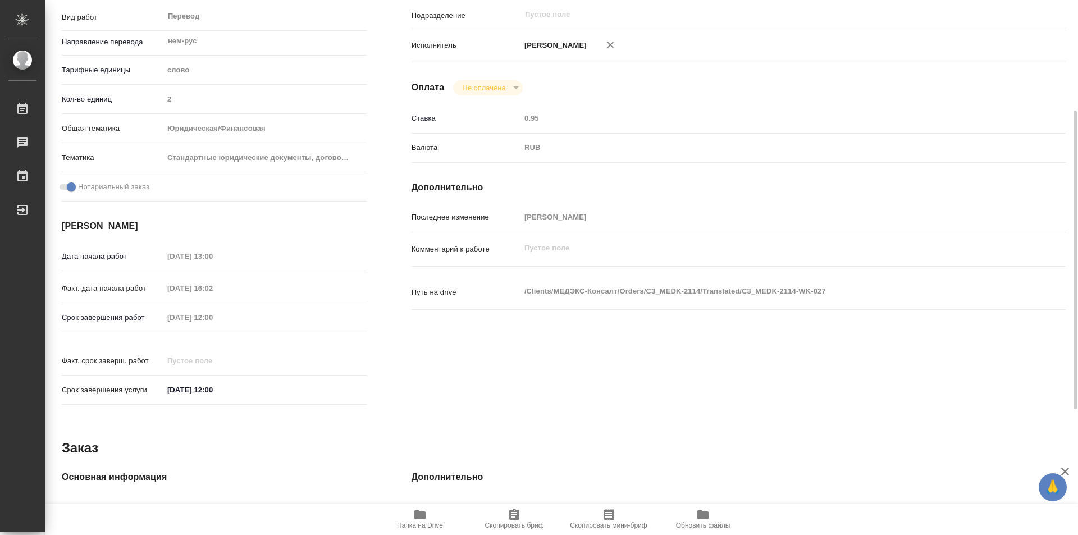
scroll to position [0, 0]
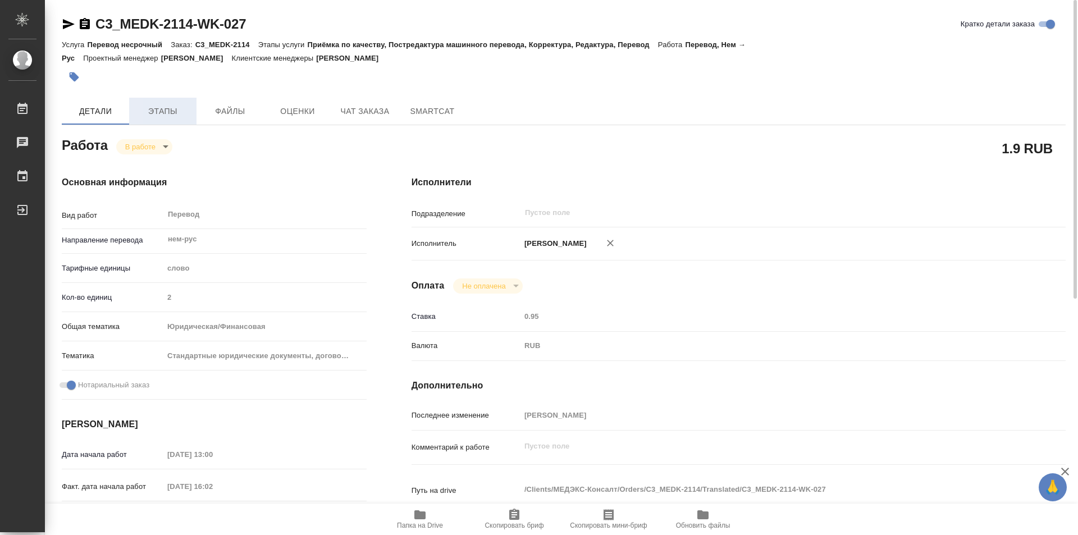
click at [157, 103] on button "Этапы" at bounding box center [162, 111] width 67 height 27
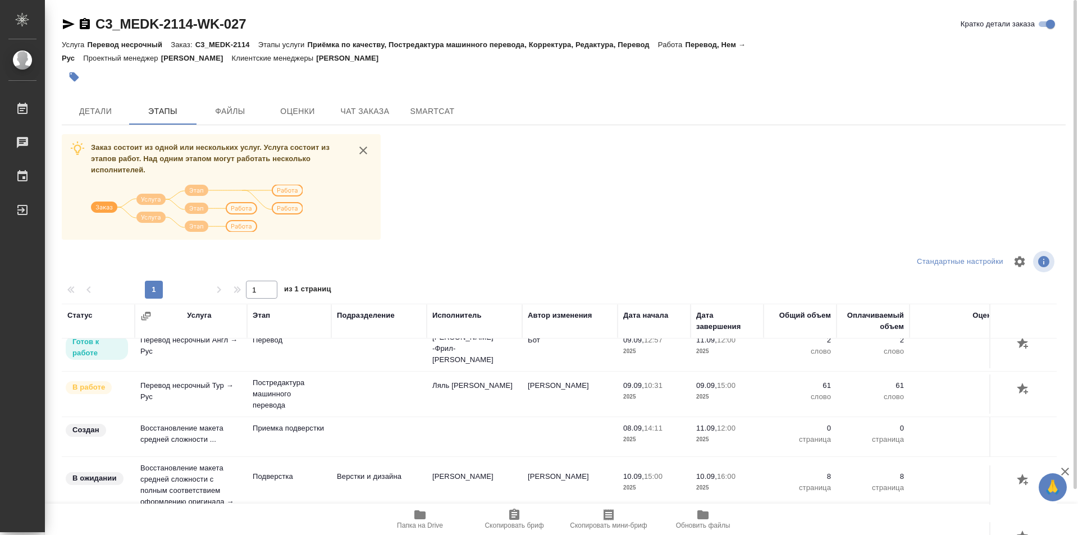
scroll to position [159, 0]
